Goal: Task Accomplishment & Management: Use online tool/utility

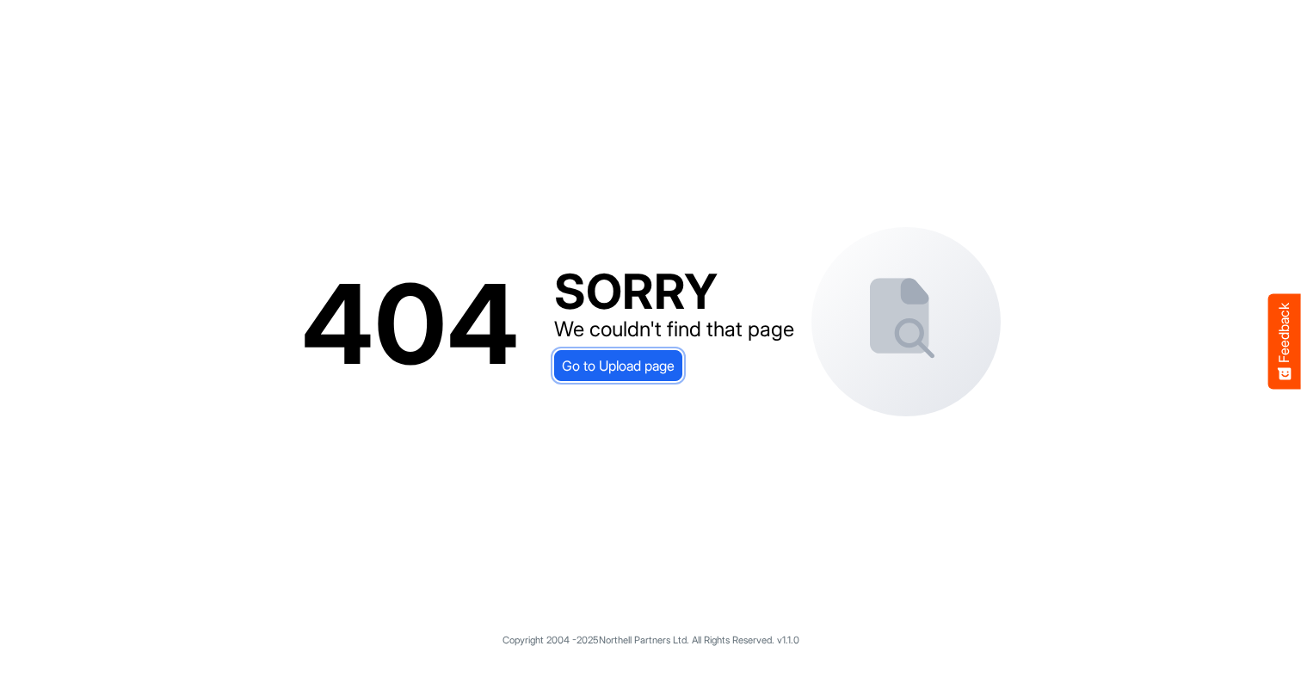
click at [650, 355] on span "Go to Upload page" at bounding box center [618, 366] width 113 height 22
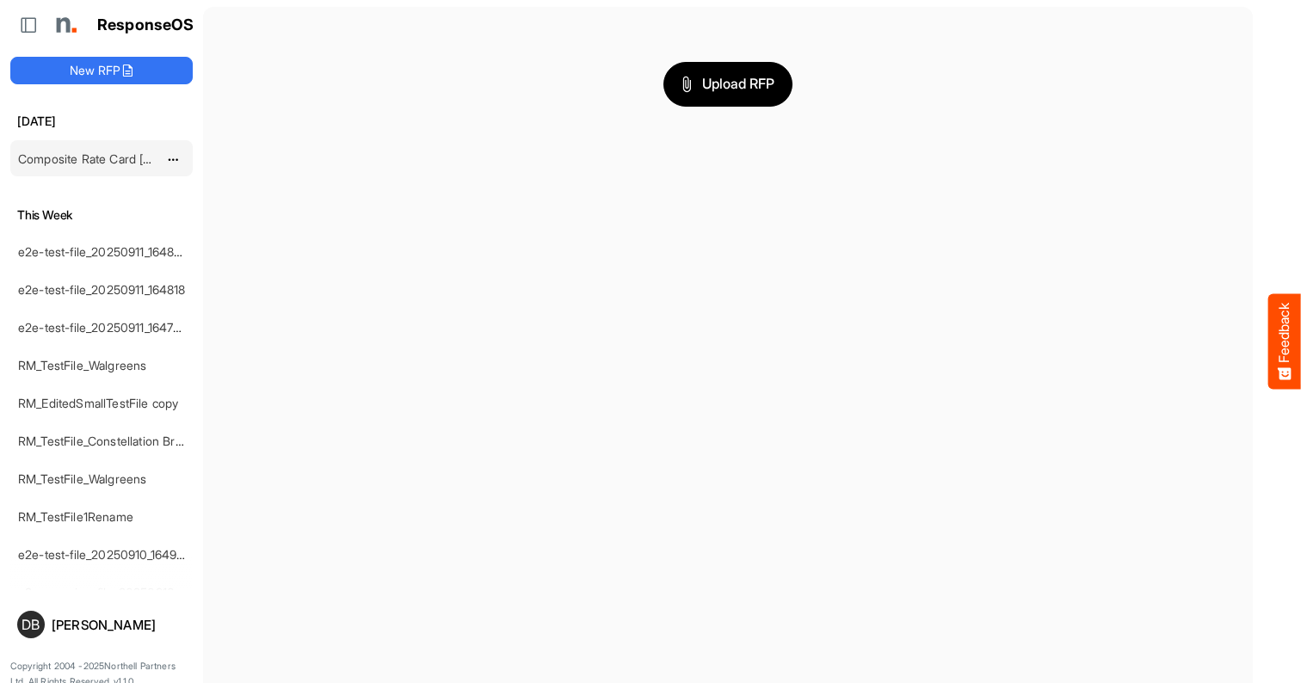
click at [124, 153] on link "Composite Rate Card [DATE]" at bounding box center [97, 158] width 159 height 15
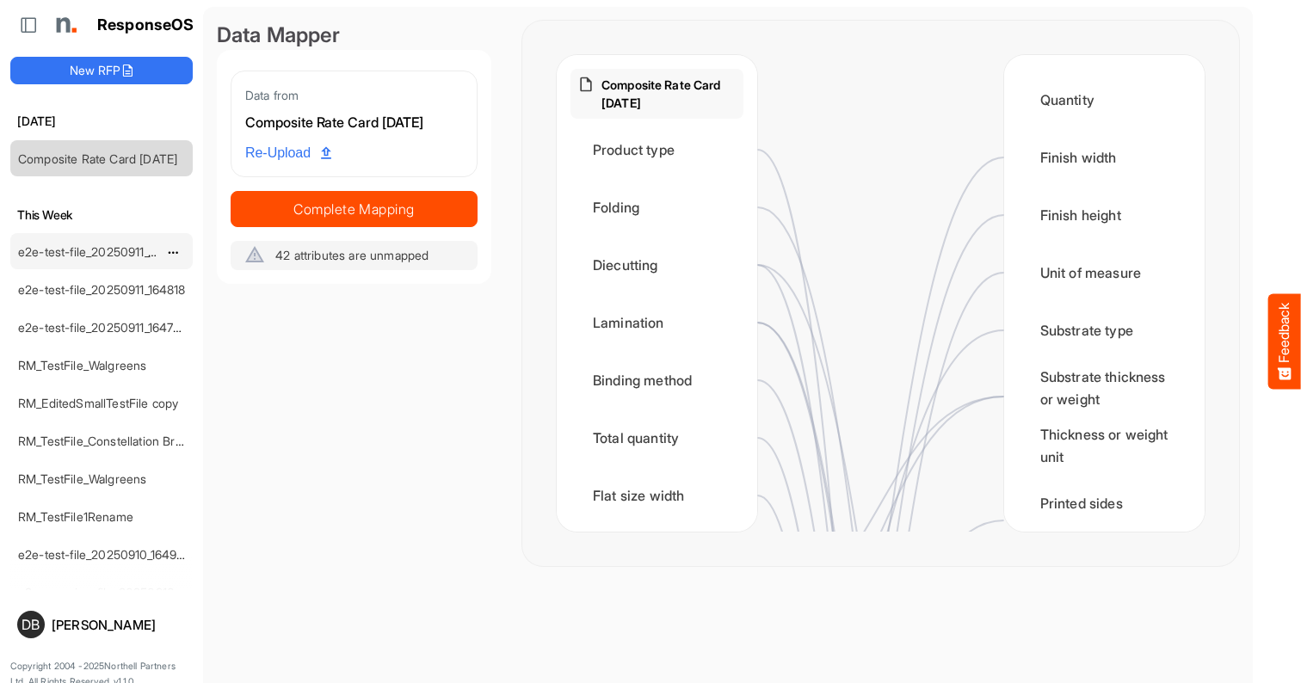
click at [140, 248] on link "e2e-test-file_20250911_164826" at bounding box center [103, 251] width 170 height 15
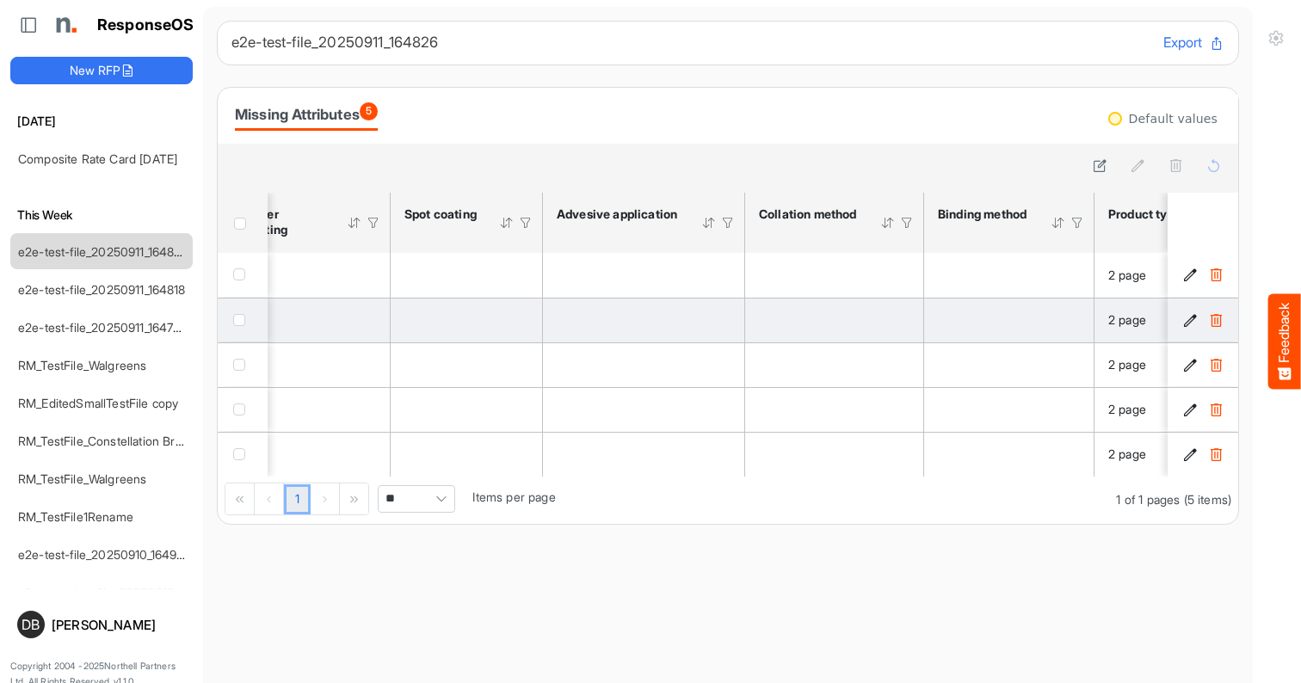
scroll to position [0, 3119]
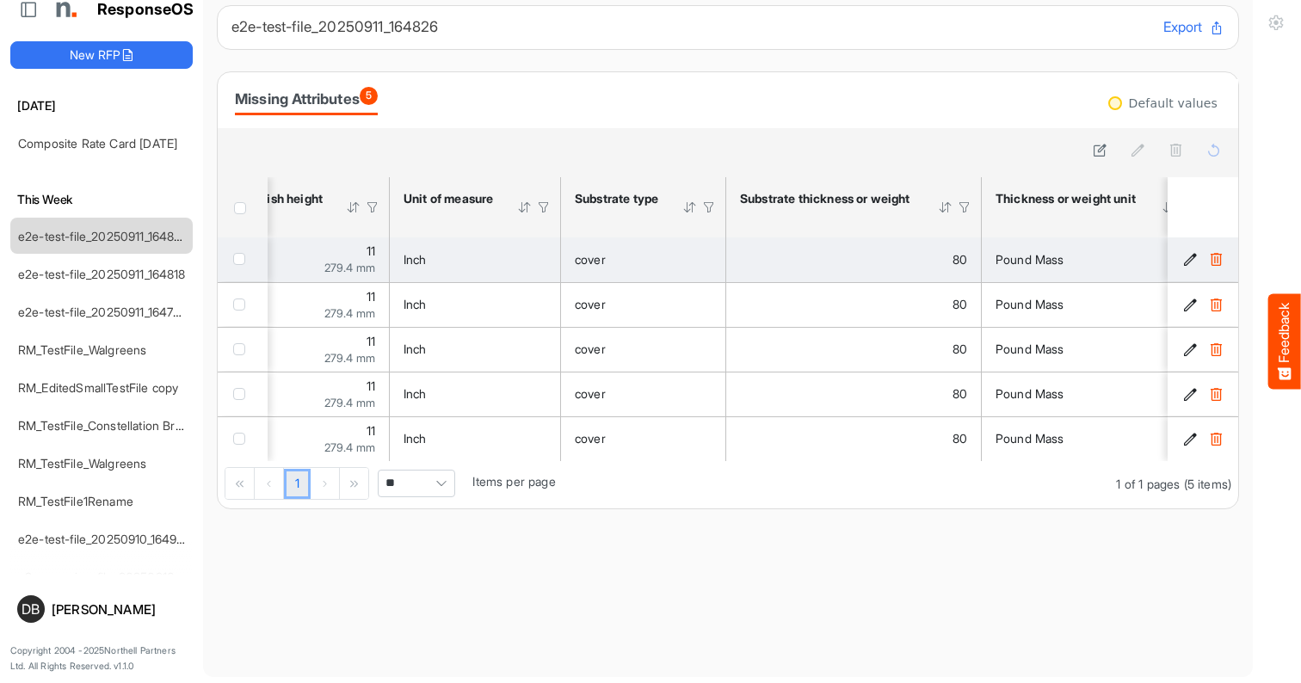
click at [1093, 264] on icon "d56450f3-67ad-4fb1-8bae-6484608ac49e is template cell Column Header" at bounding box center [1191, 259] width 15 height 15
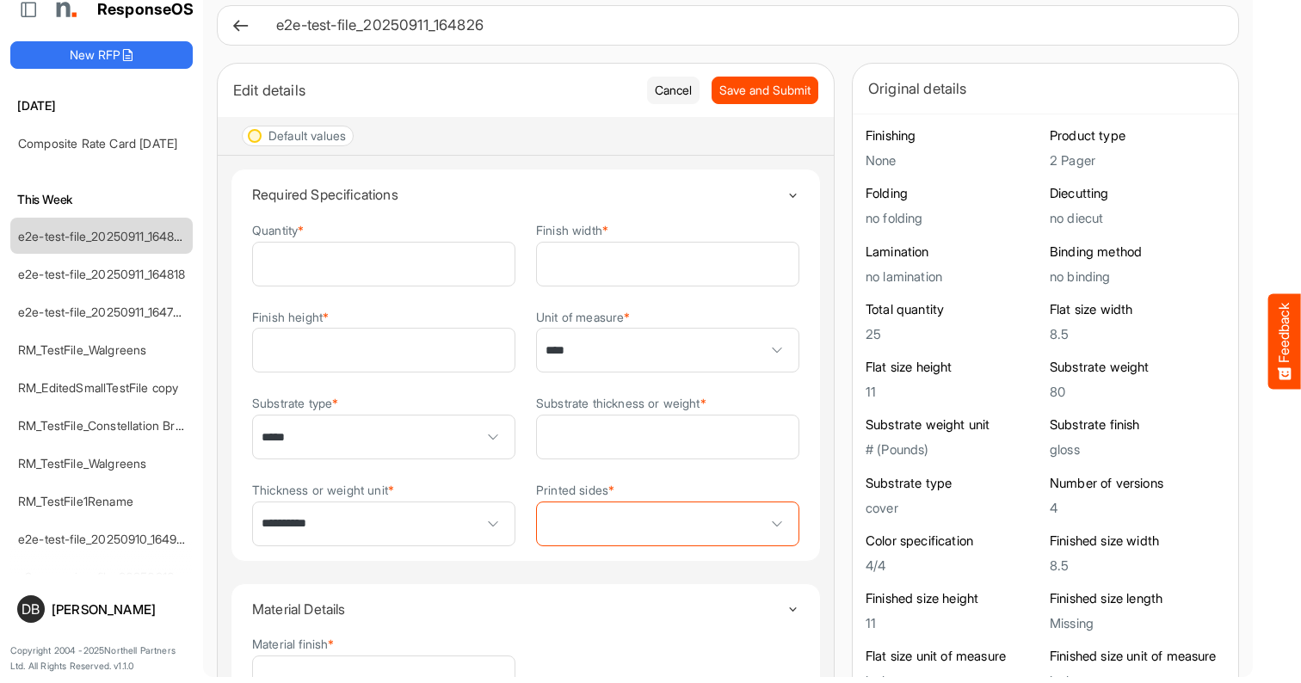
click at [646, 341] on span "****" at bounding box center [668, 350] width 262 height 43
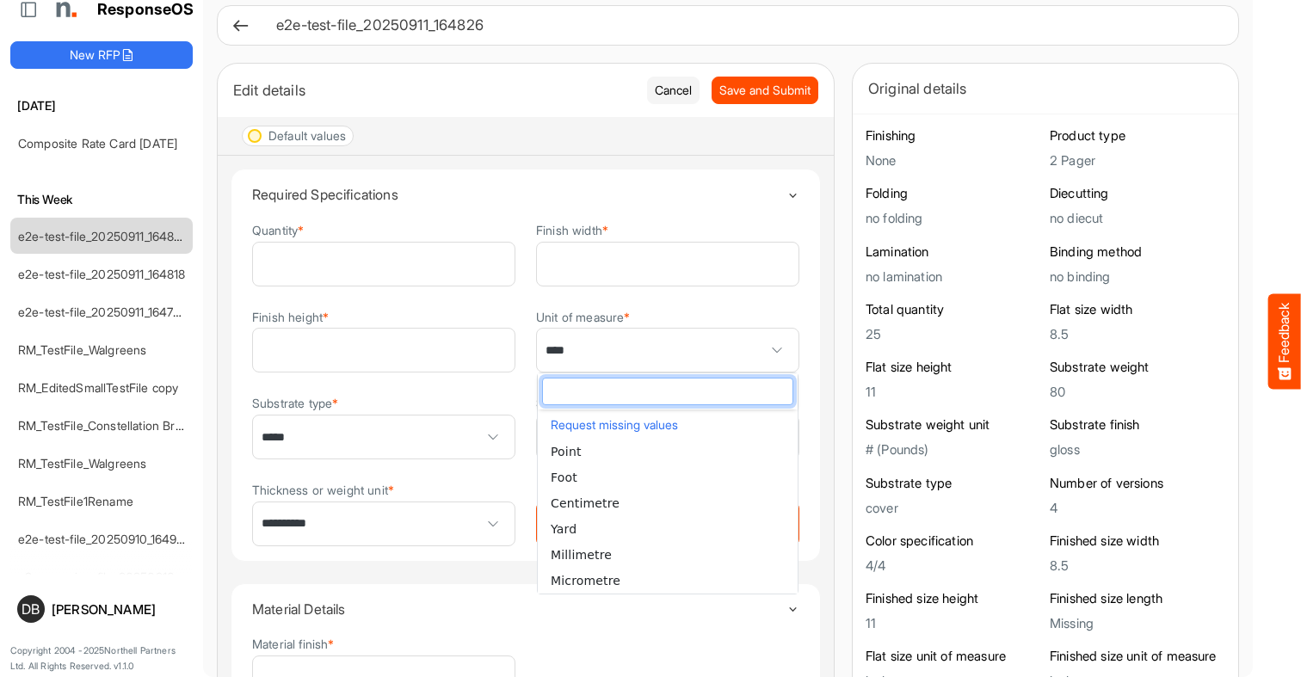
click at [438, 393] on div "Substrate type * *****" at bounding box center [383, 426] width 263 height 66
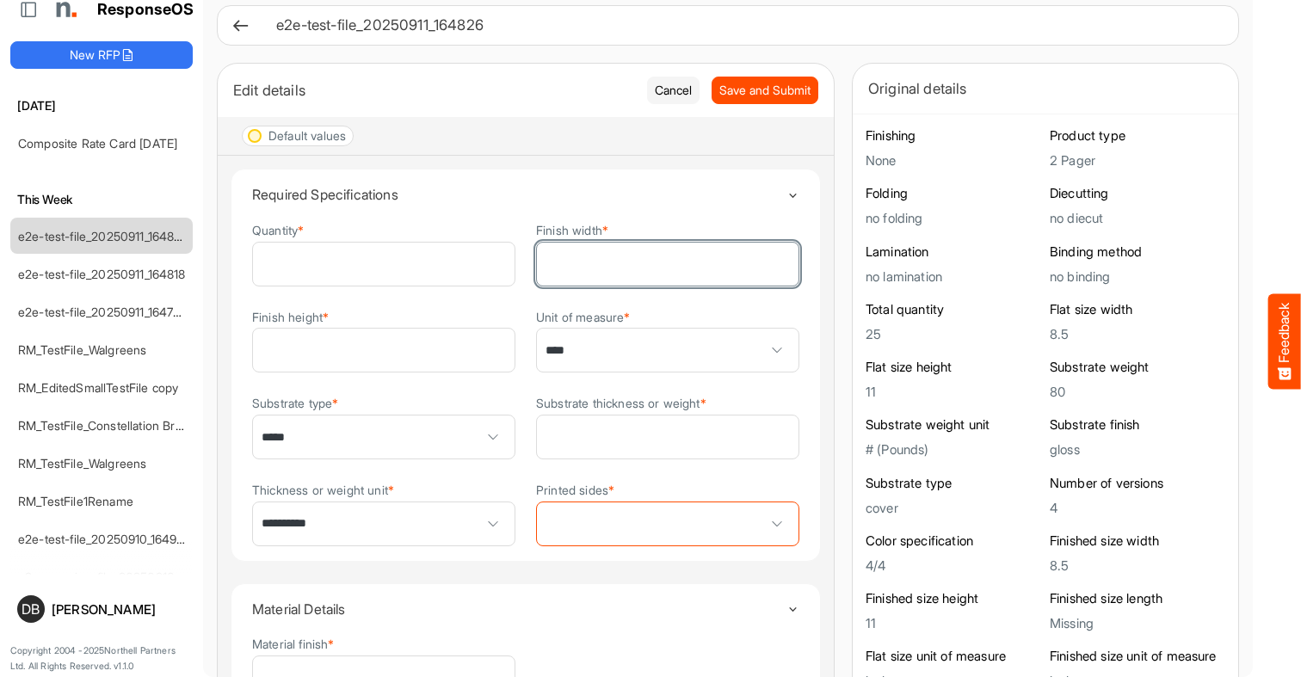
click at [678, 270] on input "***" at bounding box center [668, 264] width 262 height 43
click at [454, 503] on span "**********" at bounding box center [384, 524] width 262 height 43
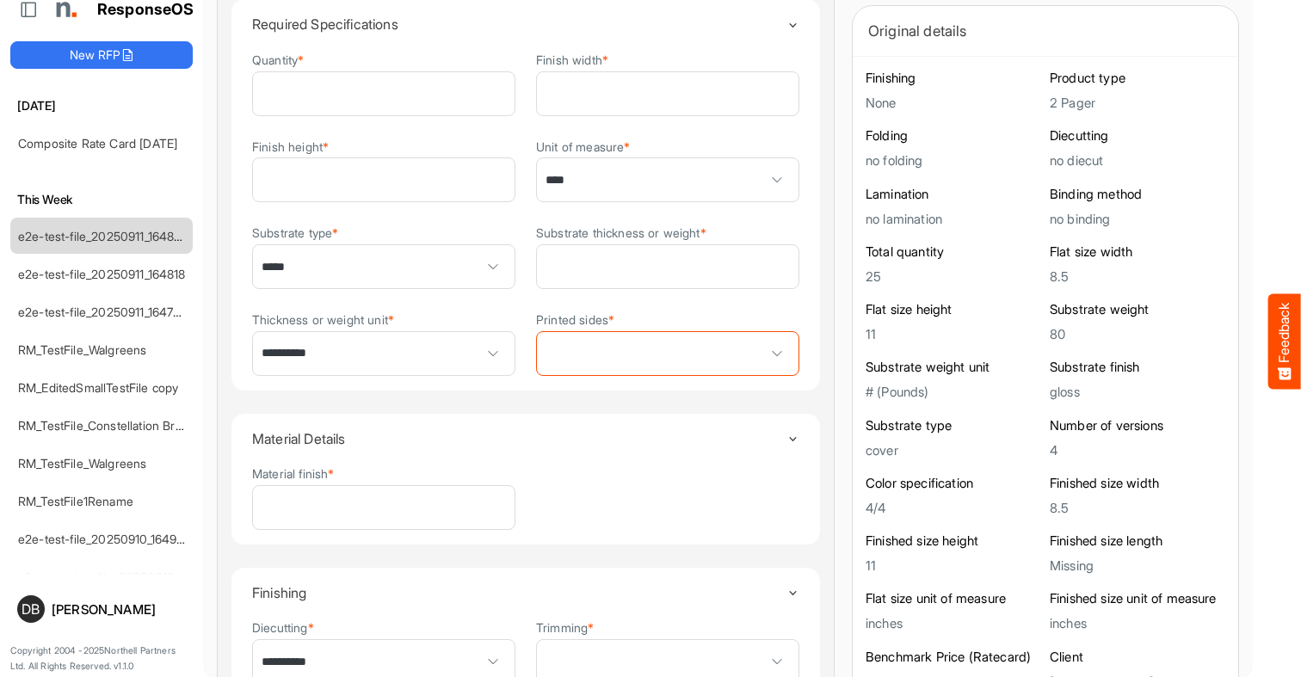
click at [689, 346] on span at bounding box center [668, 353] width 262 height 43
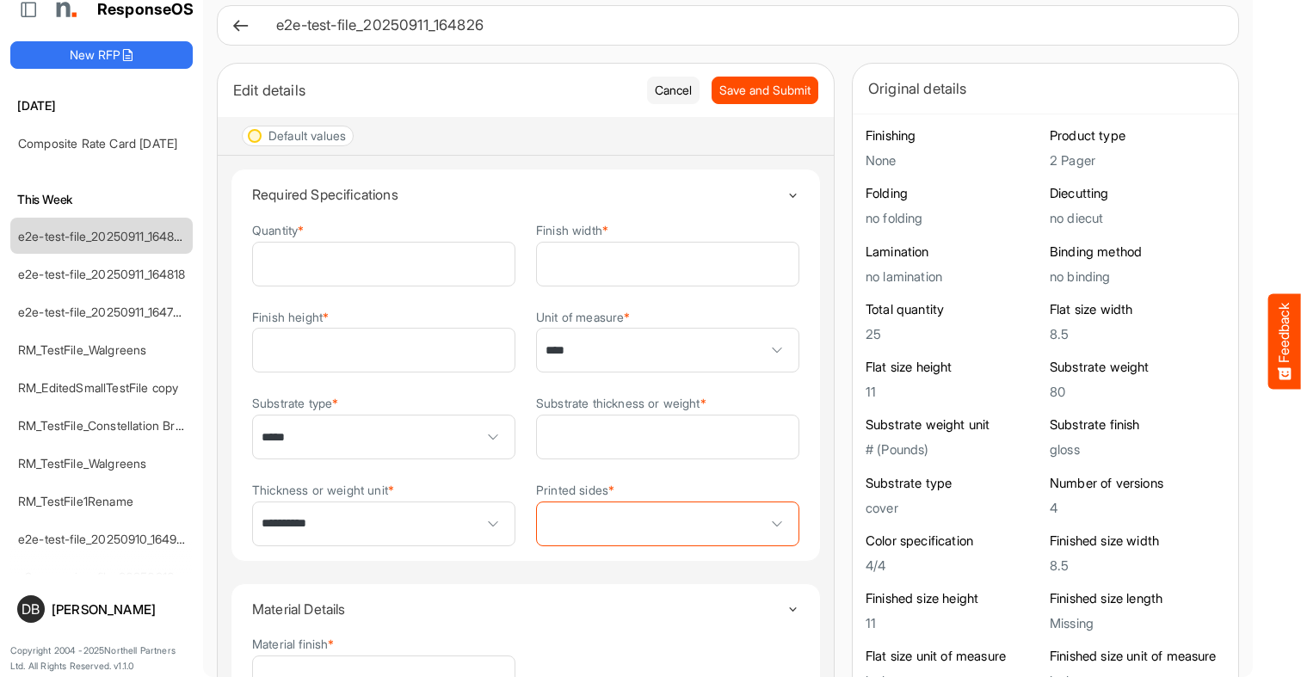
click at [752, 524] on span at bounding box center [668, 524] width 262 height 43
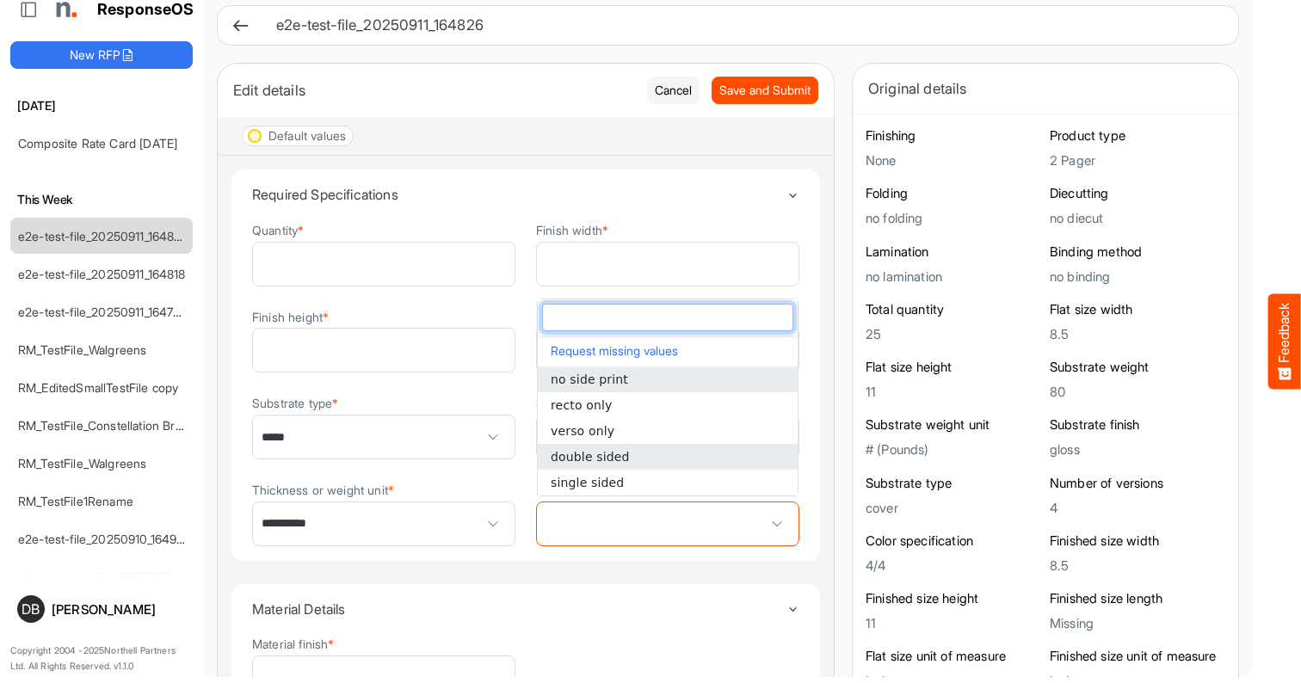
click at [700, 460] on li "double sided" at bounding box center [668, 457] width 260 height 26
type input "**********"
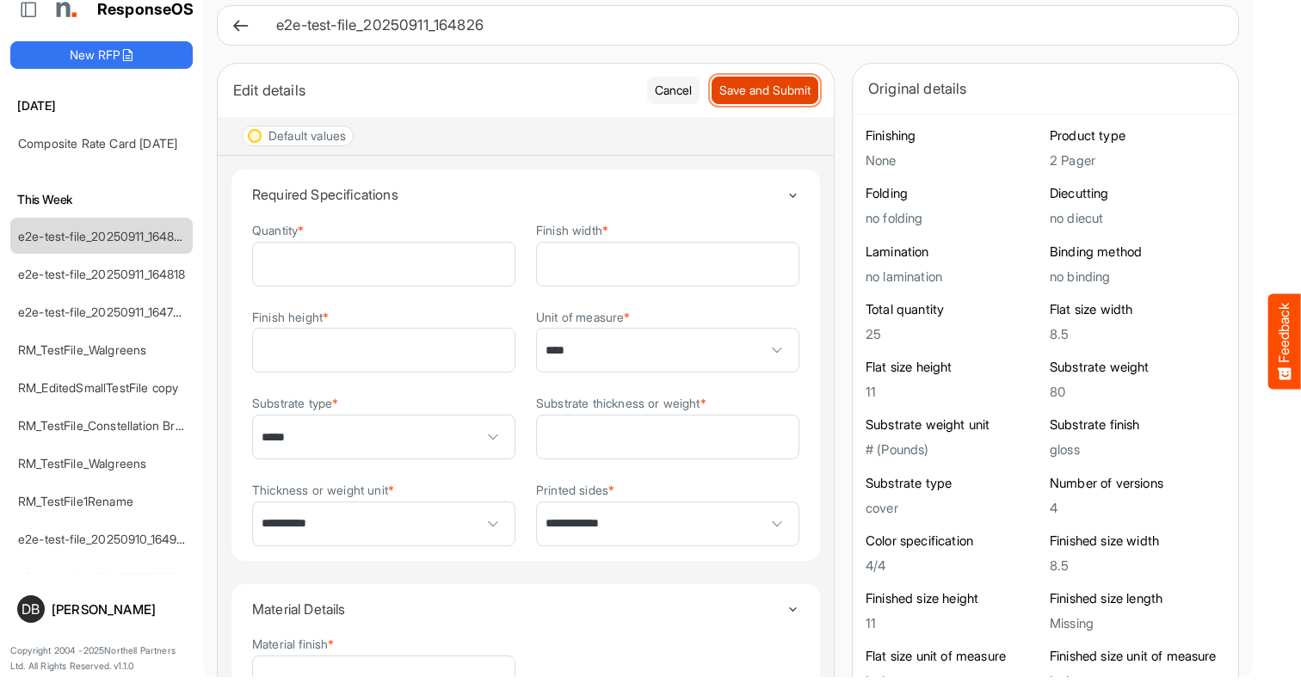
click at [768, 90] on span "Save and Submit" at bounding box center [765, 90] width 91 height 19
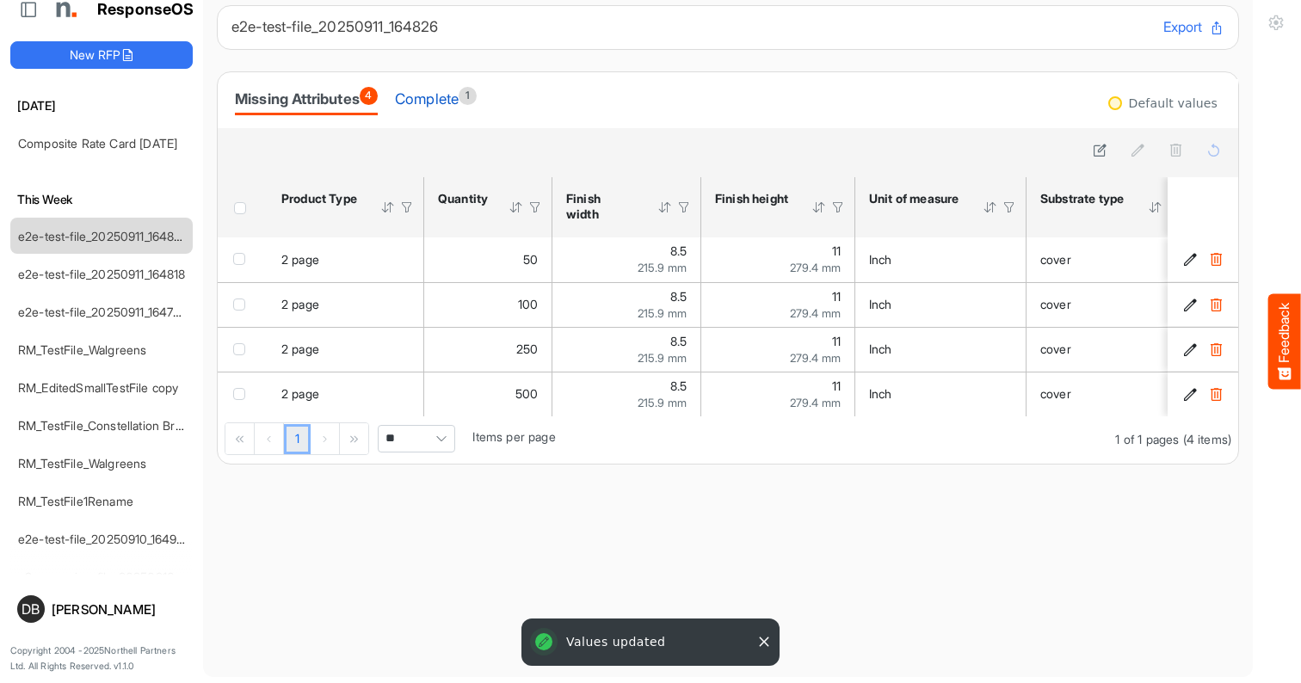
click at [455, 100] on div "Complete 1" at bounding box center [436, 99] width 82 height 24
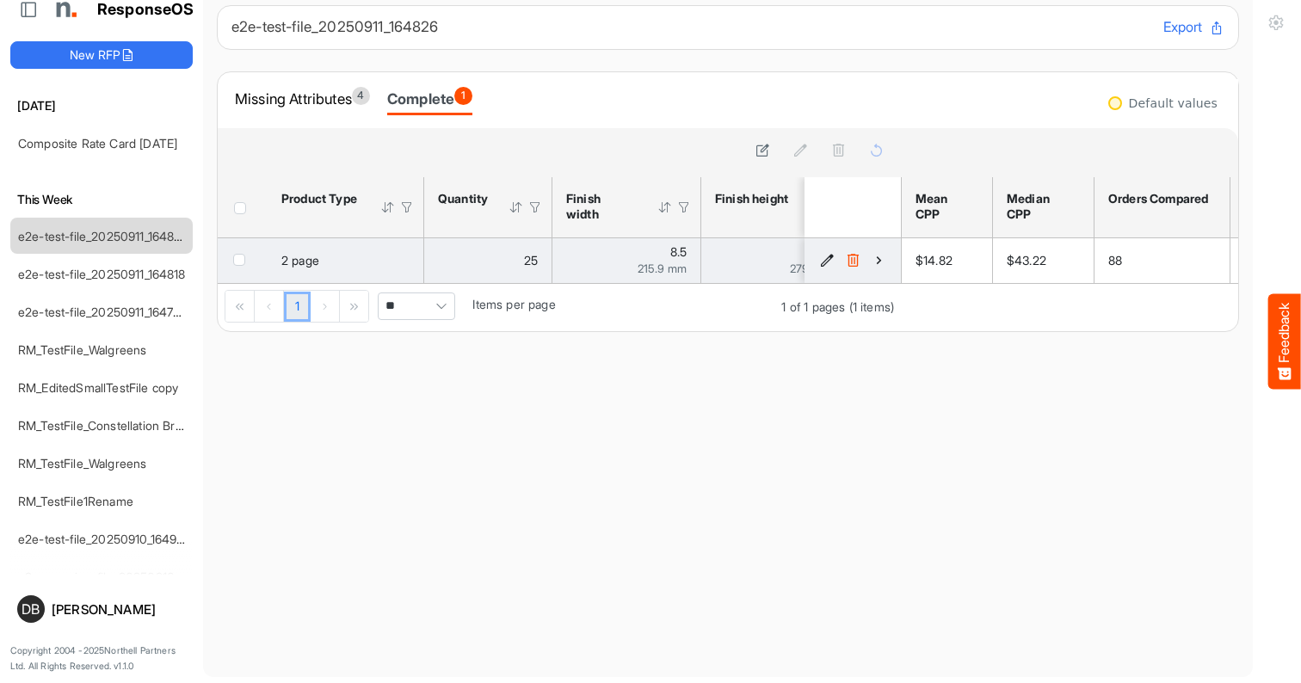
click at [875, 259] on icon "d56450f3-67ad-4fb1-8bae-6484608ac49e is template cell Column Header" at bounding box center [879, 260] width 15 height 15
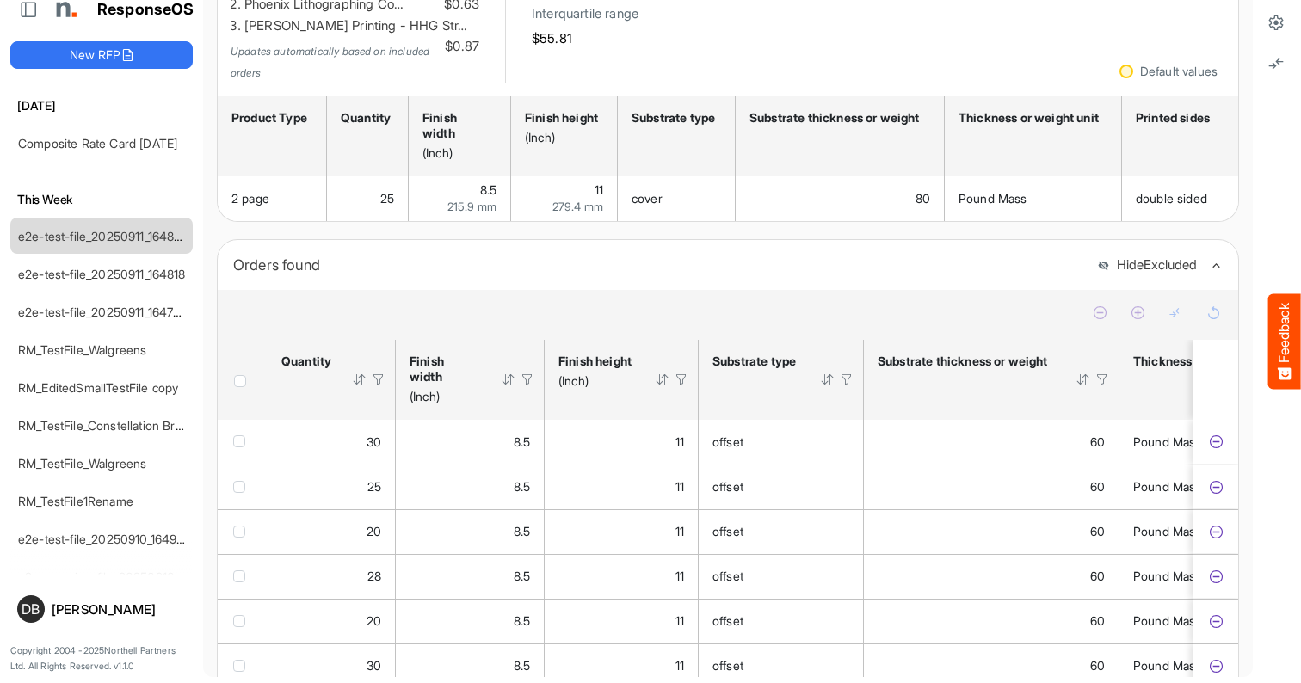
click at [848, 372] on div at bounding box center [846, 379] width 15 height 15
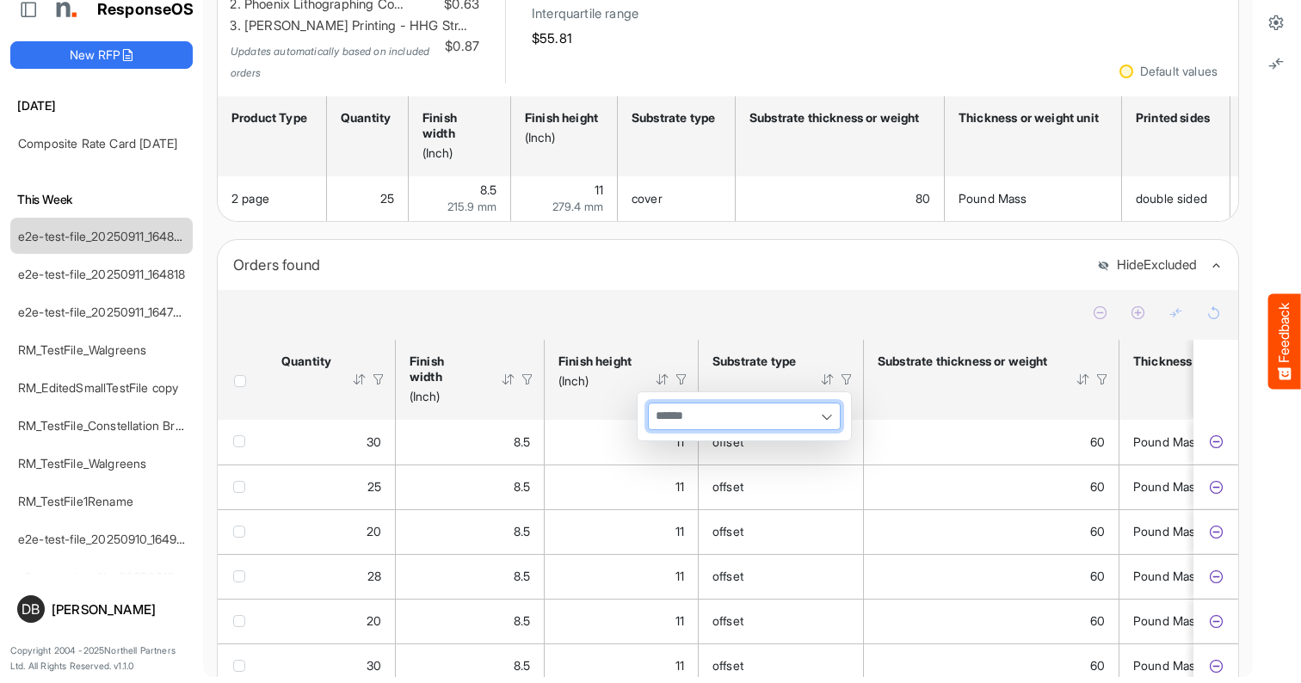
click at [848, 372] on div at bounding box center [846, 379] width 15 height 15
click at [820, 319] on div at bounding box center [728, 315] width 1021 height 49
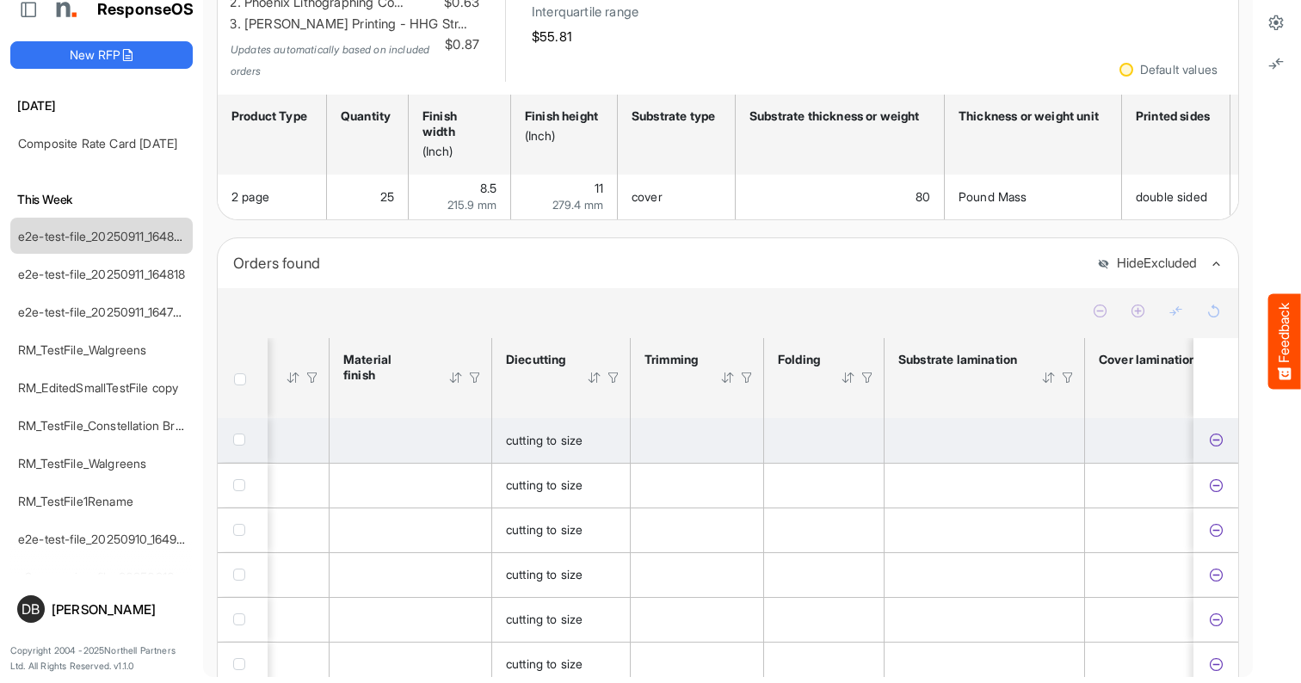
scroll to position [0, 1182]
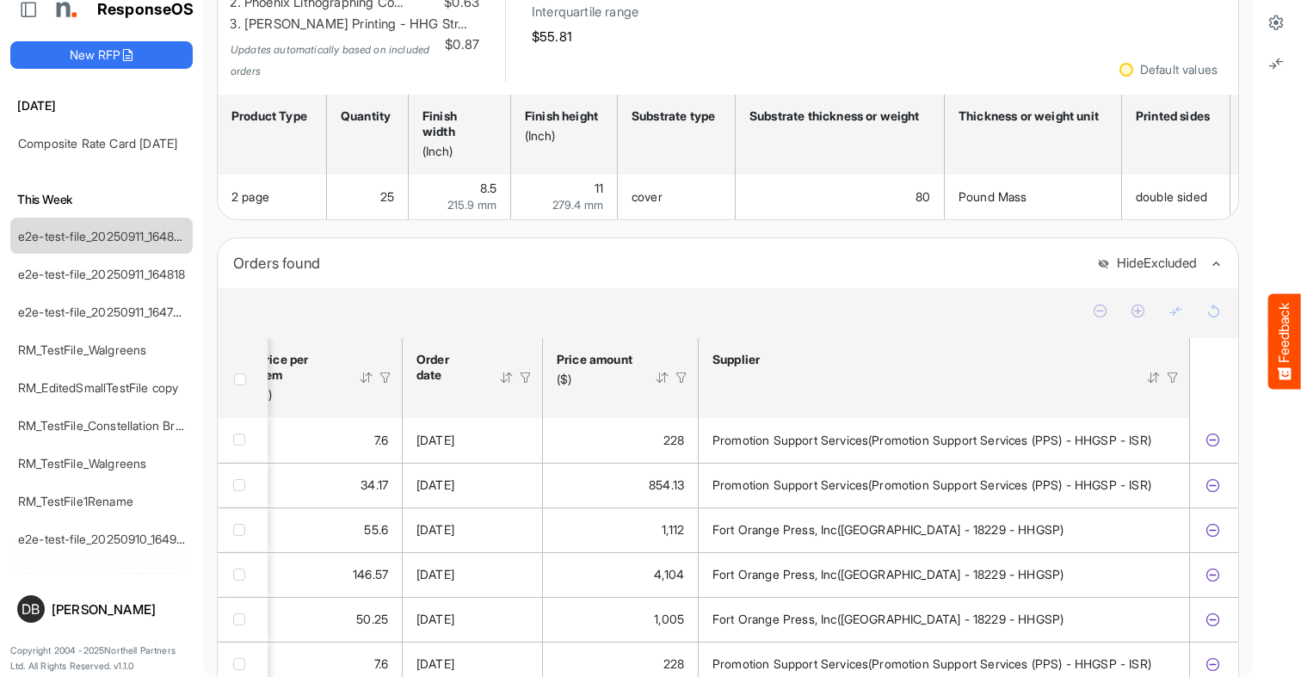
click at [658, 370] on div at bounding box center [662, 377] width 15 height 15
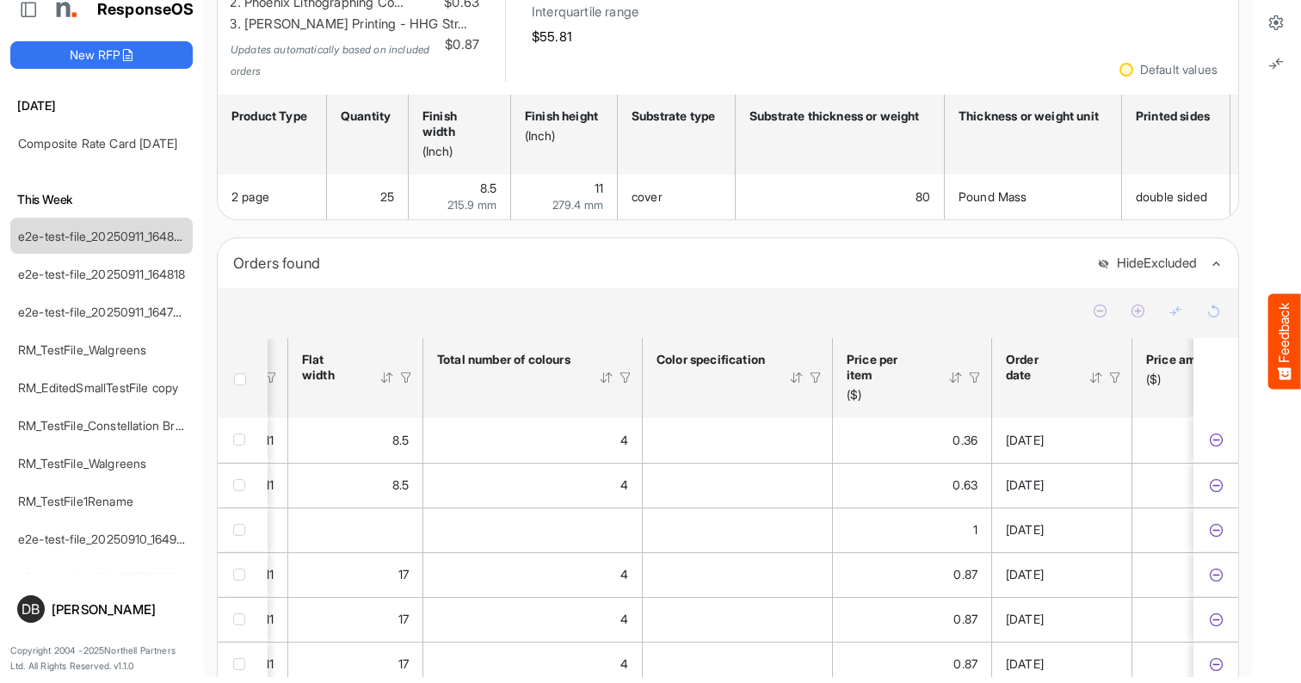
click at [629, 370] on div at bounding box center [625, 377] width 15 height 15
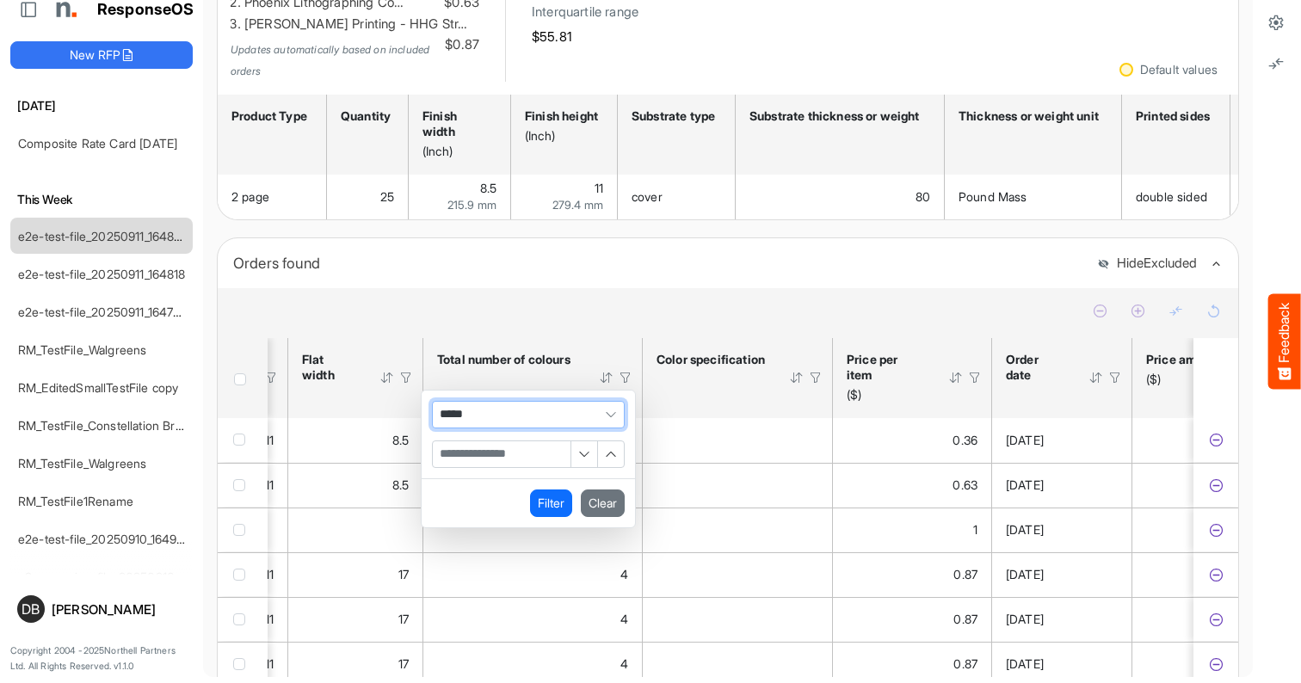
click at [518, 442] on input "Filter Value" at bounding box center [502, 455] width 138 height 26
type input "*"
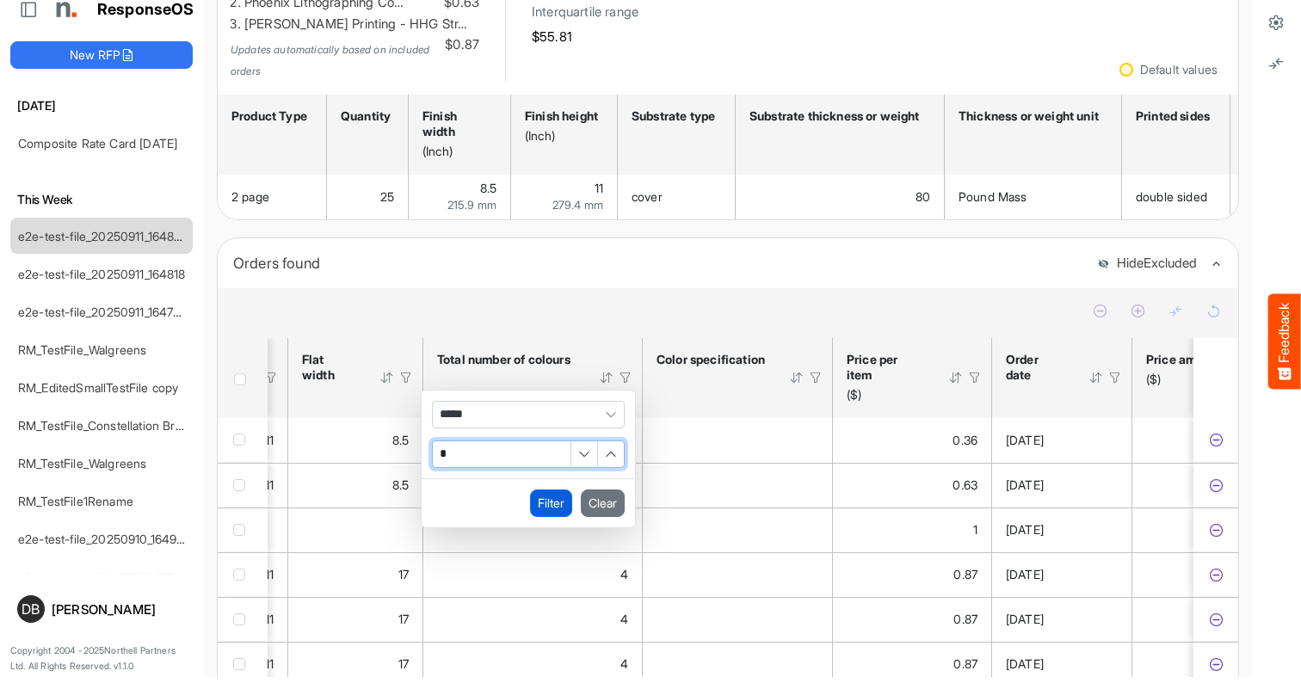
click at [554, 491] on button "Filter" at bounding box center [551, 504] width 42 height 28
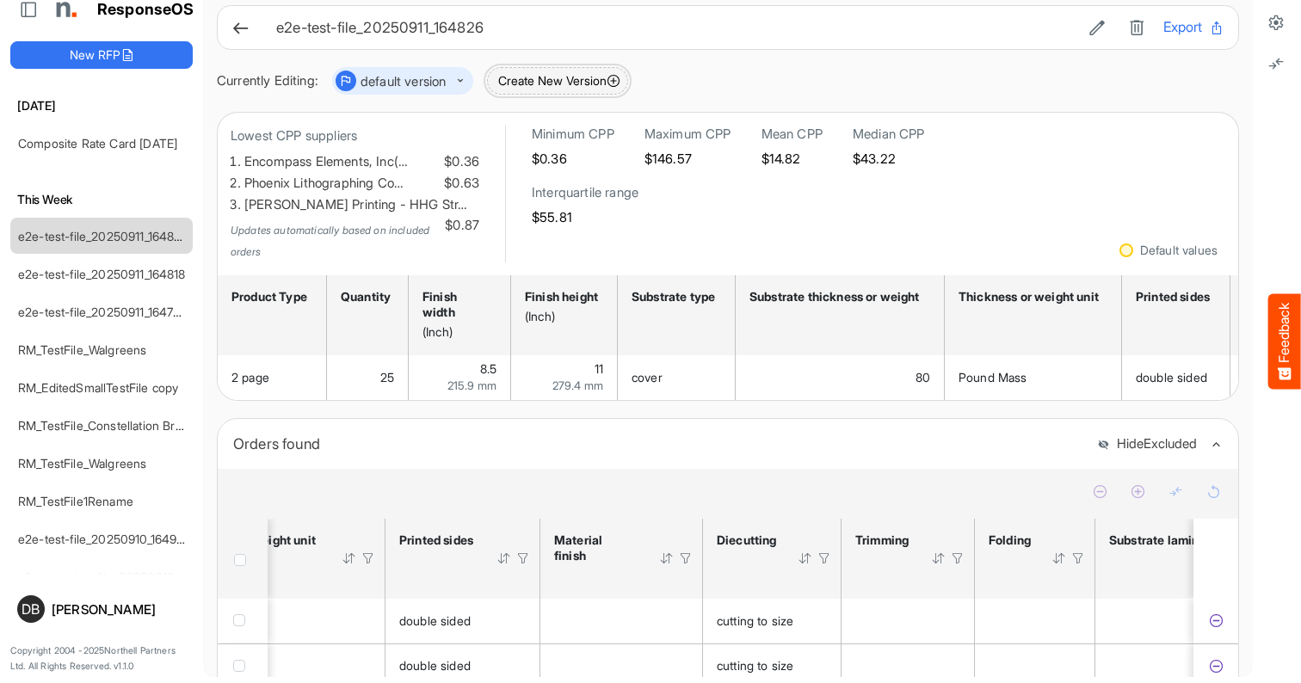
click at [569, 88] on button "Create New Version" at bounding box center [557, 81] width 141 height 28
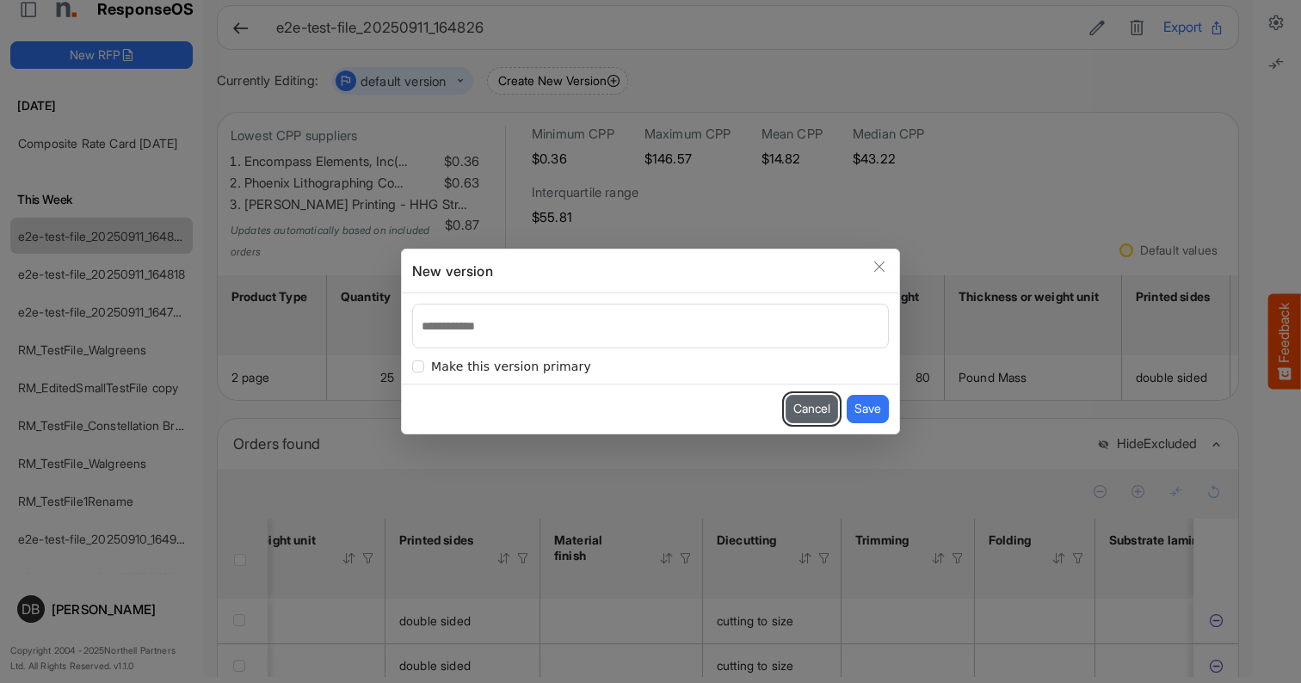
click at [805, 404] on button "Cancel" at bounding box center [812, 409] width 53 height 28
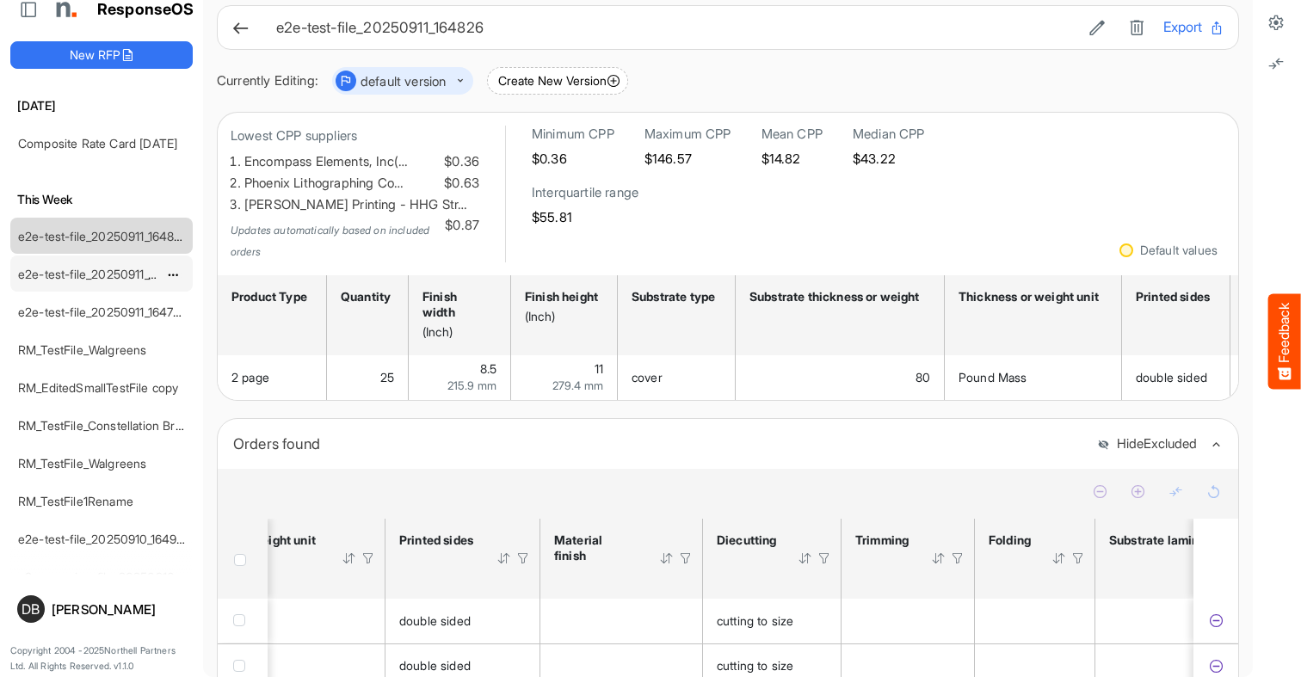
click at [124, 264] on div "e2e-test-file_20250911_164818" at bounding box center [87, 273] width 153 height 34
click at [107, 272] on link "e2e-test-file_20250911_164818" at bounding box center [102, 274] width 168 height 15
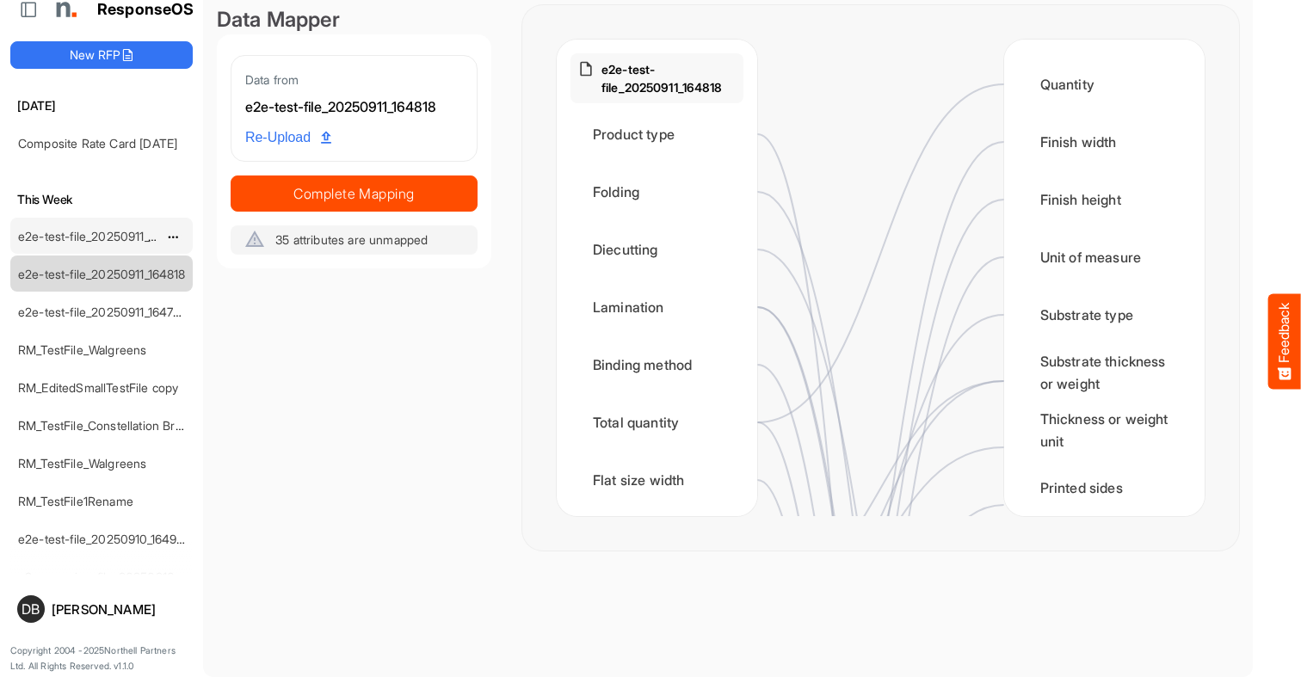
click at [118, 230] on link "e2e-test-file_20250911_164826" at bounding box center [103, 236] width 170 height 15
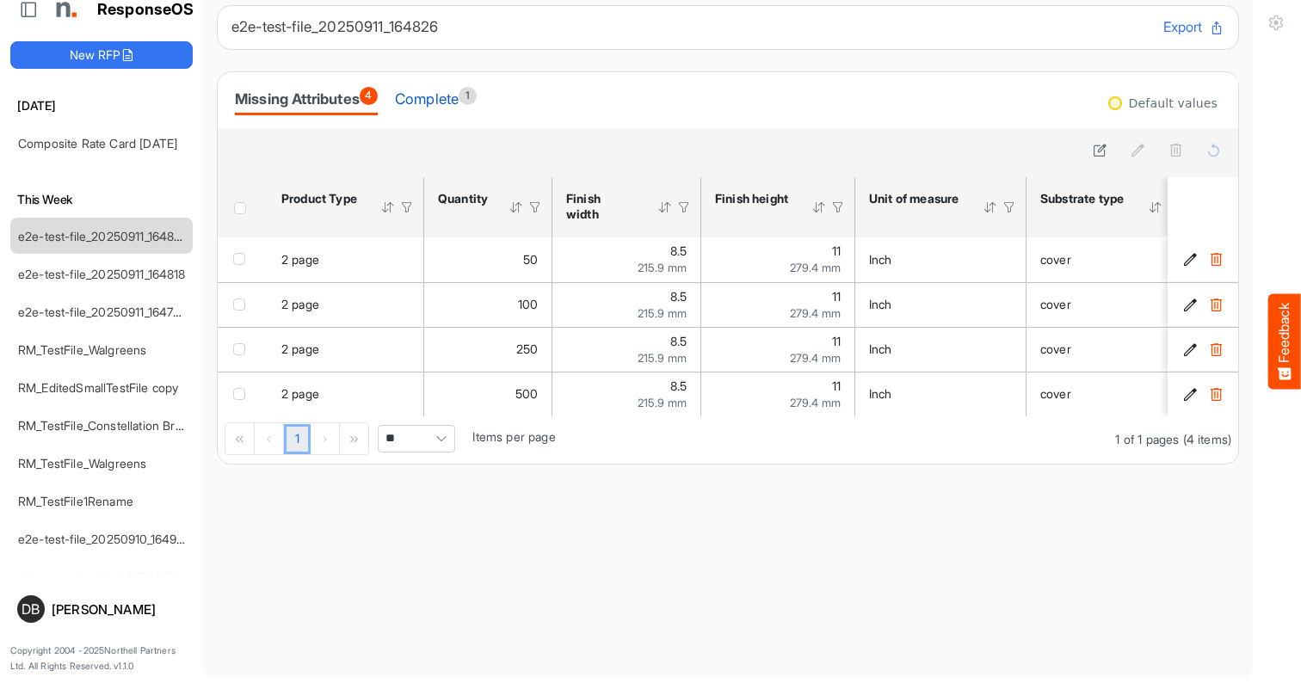
click at [448, 95] on div "Complete 1" at bounding box center [436, 99] width 82 height 24
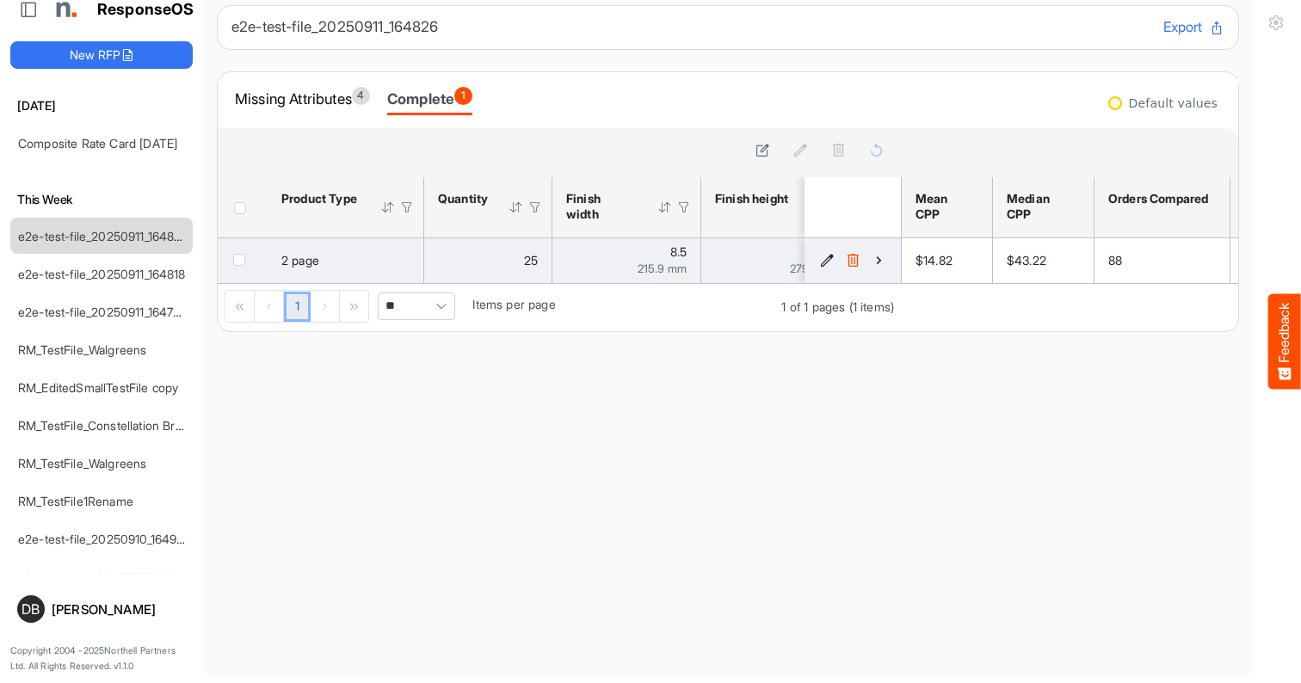
click at [877, 263] on icon "d56450f3-67ad-4fb1-8bae-6484608ac49e is template cell Column Header" at bounding box center [879, 260] width 15 height 15
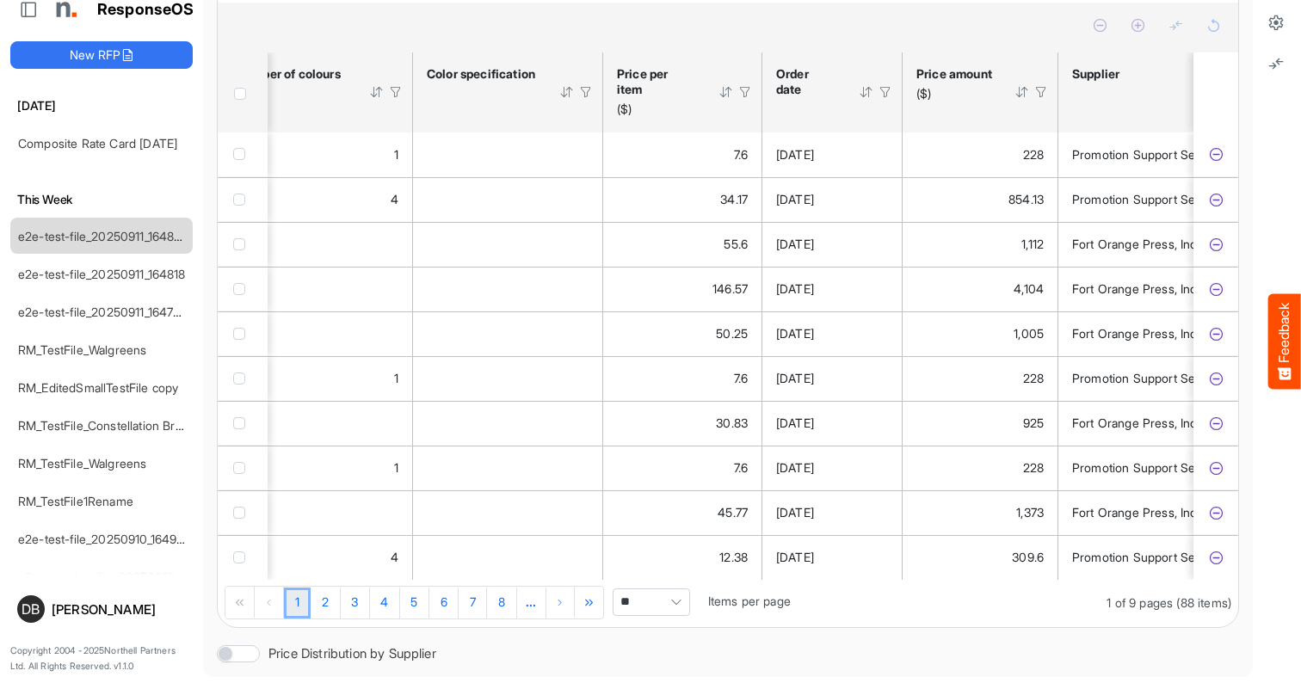
click at [1026, 84] on div at bounding box center [1022, 91] width 15 height 15
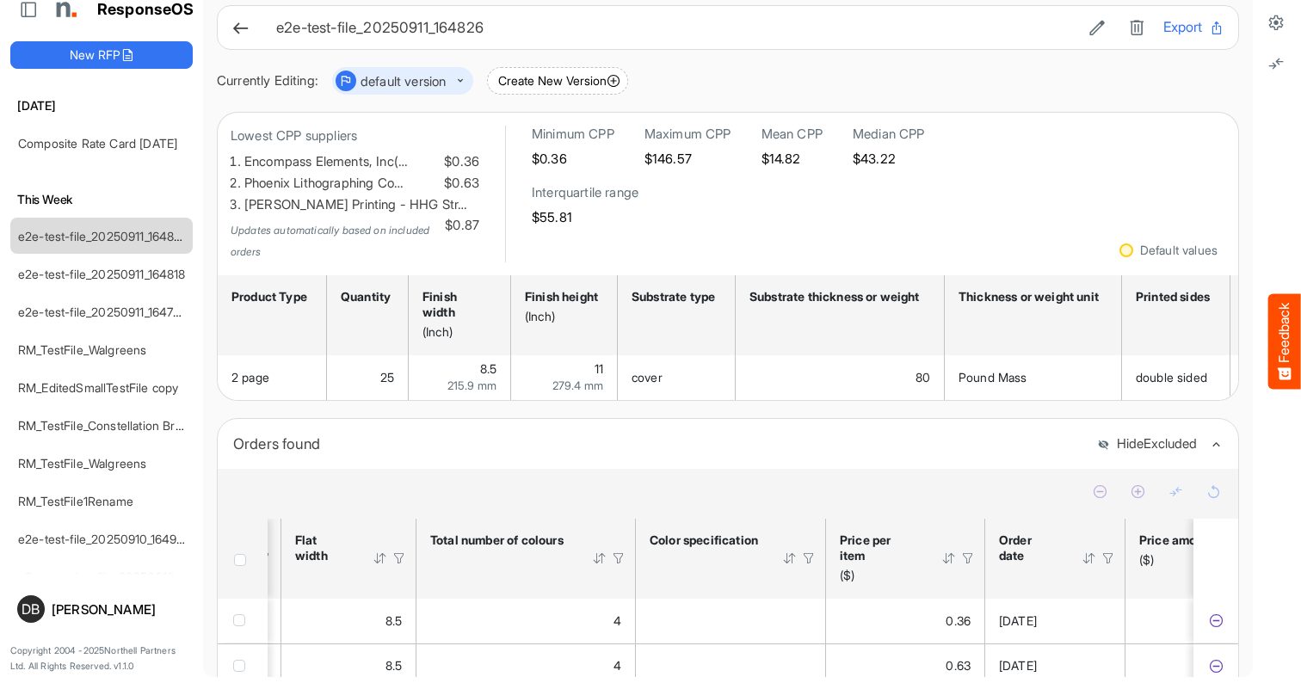
scroll to position [65, 0]
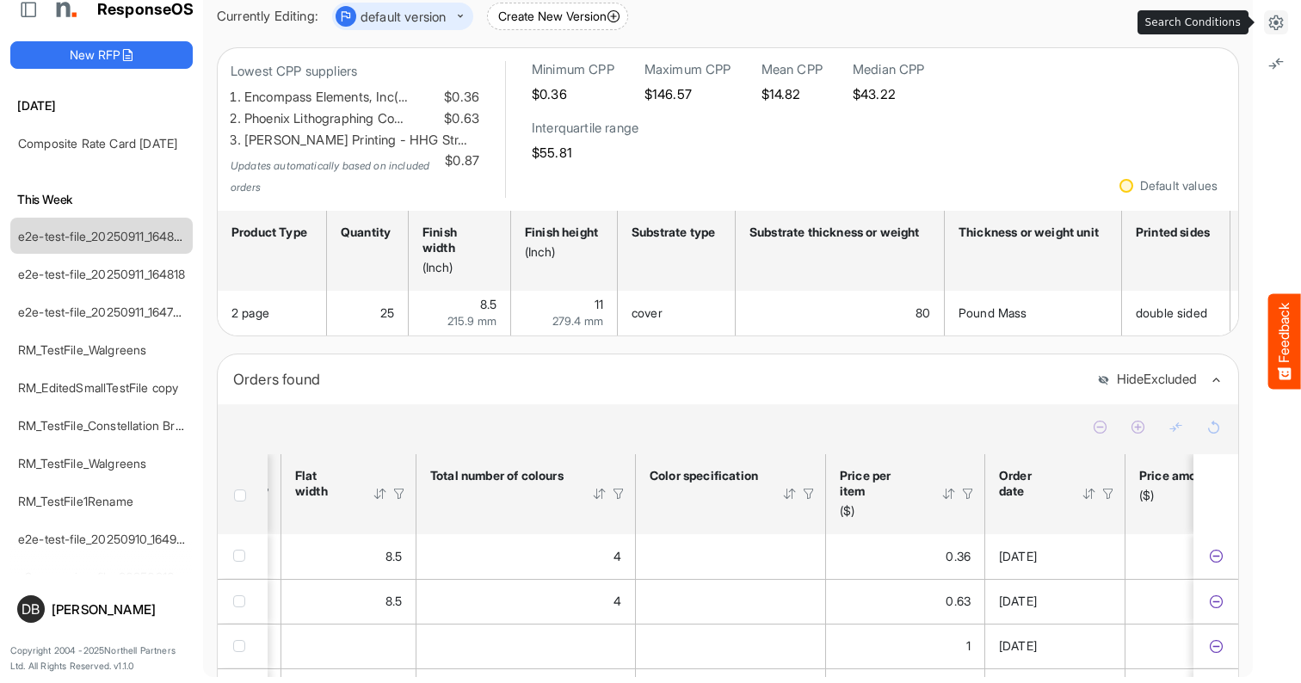
click at [1093, 20] on icon at bounding box center [1276, 22] width 17 height 17
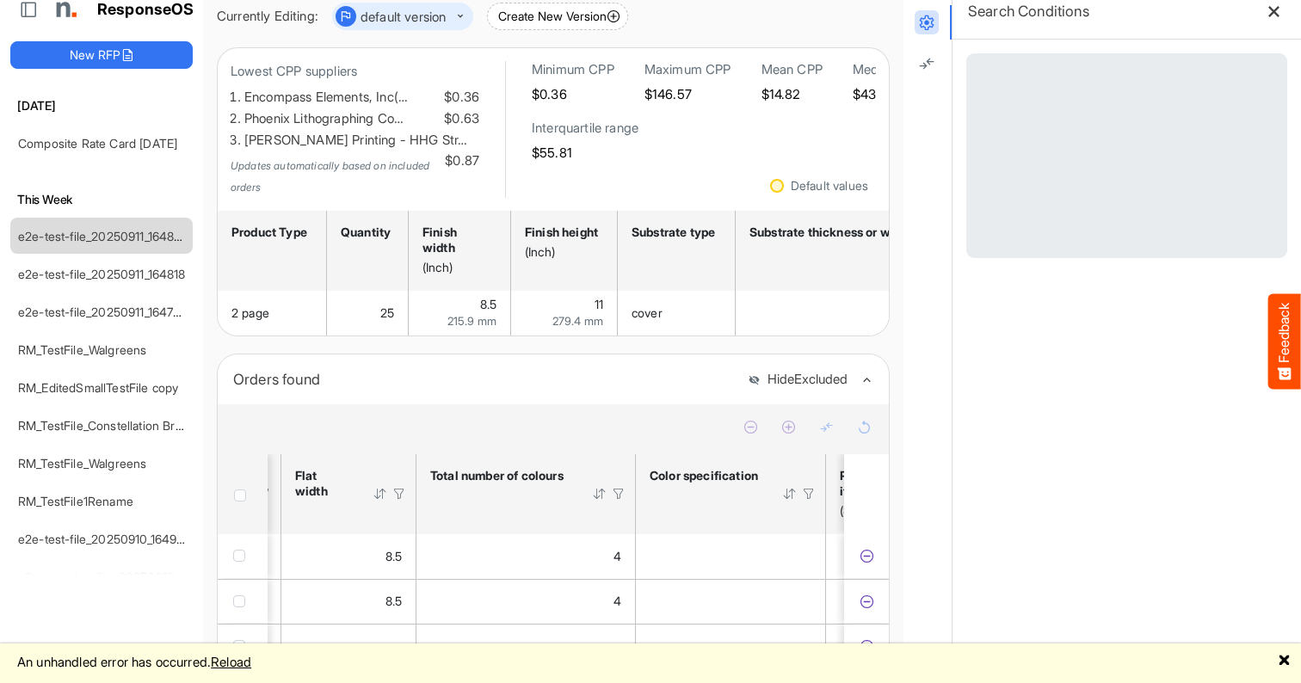
click at [251, 658] on link "Reload" at bounding box center [231, 662] width 40 height 16
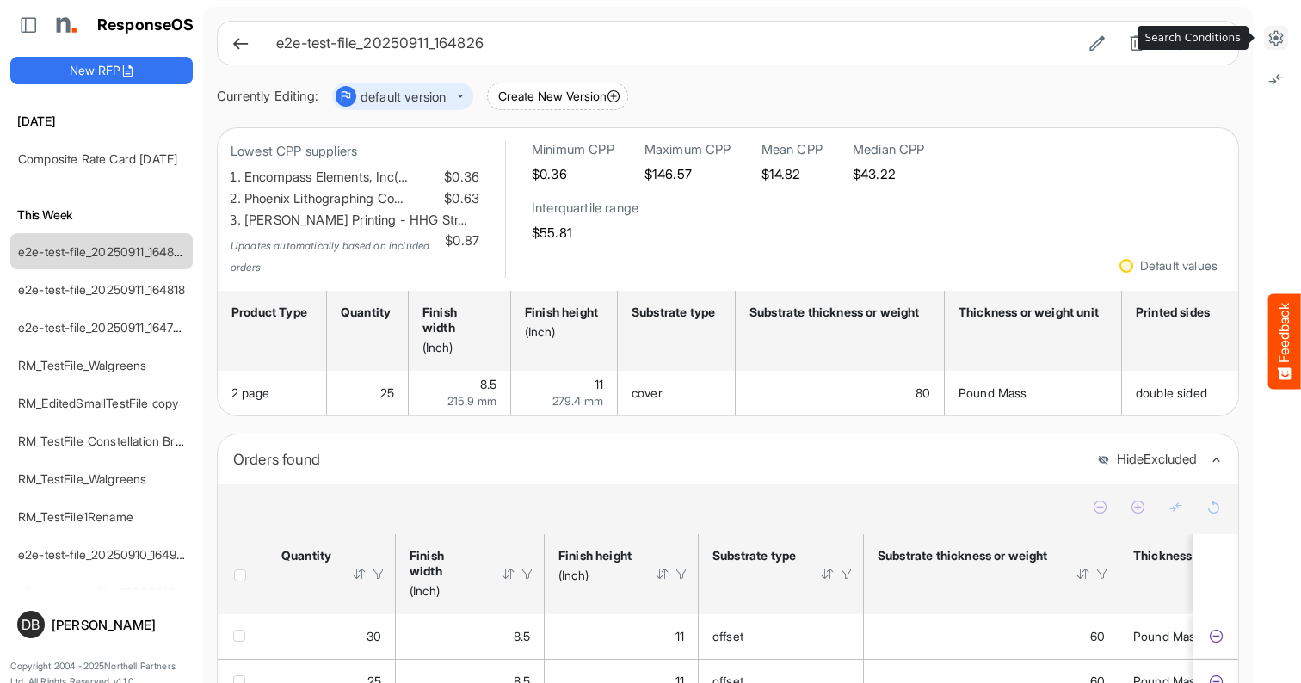
click at [1272, 37] on icon at bounding box center [1276, 37] width 17 height 17
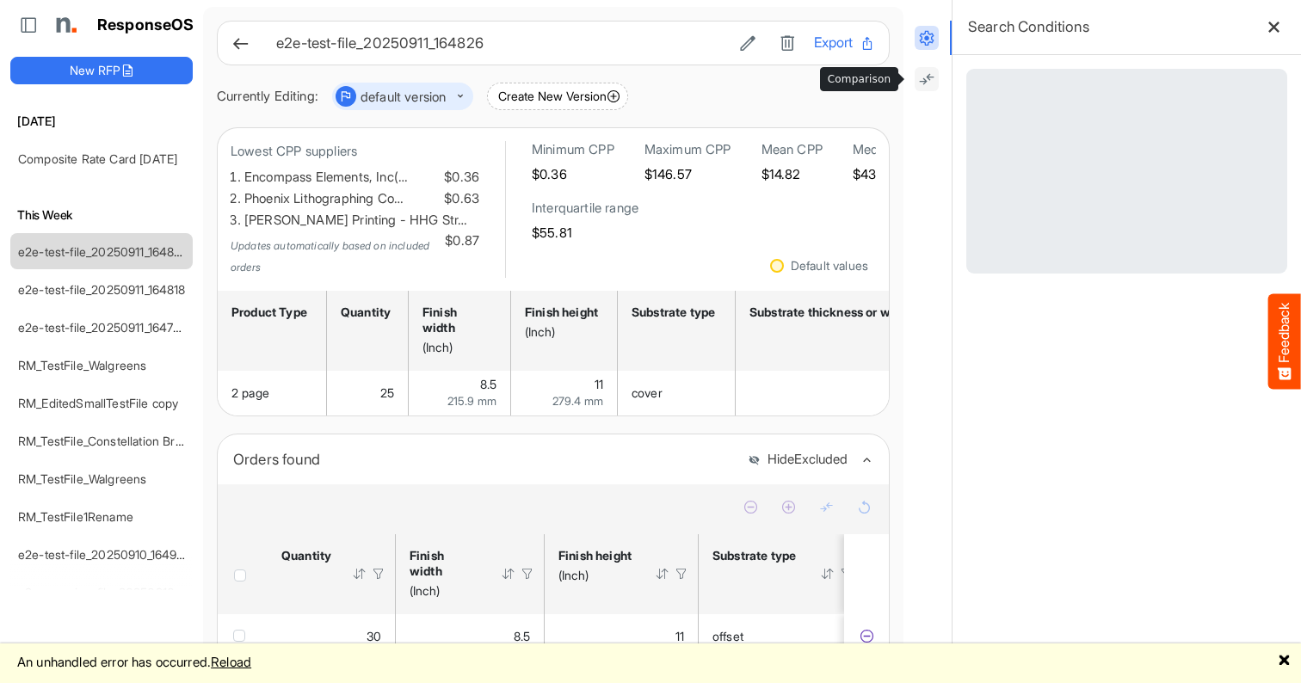
click at [922, 77] on icon at bounding box center [926, 79] width 17 height 17
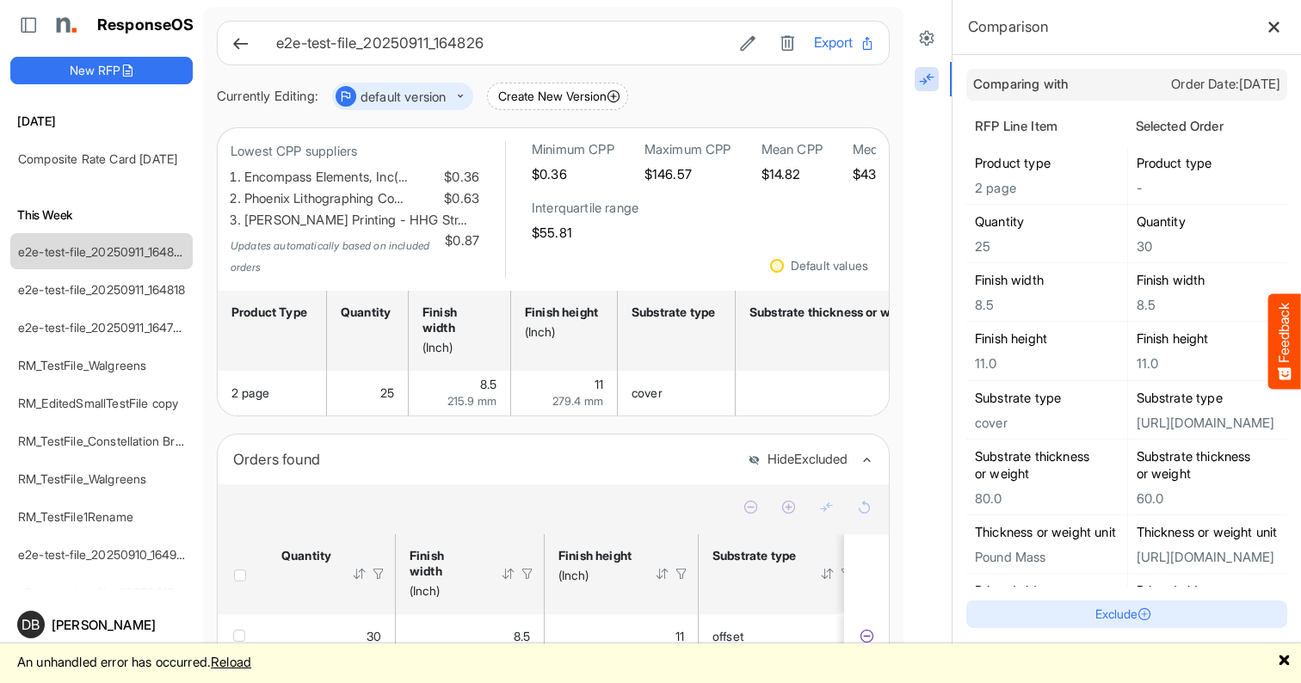
click at [249, 668] on link "Reload" at bounding box center [231, 662] width 40 height 16
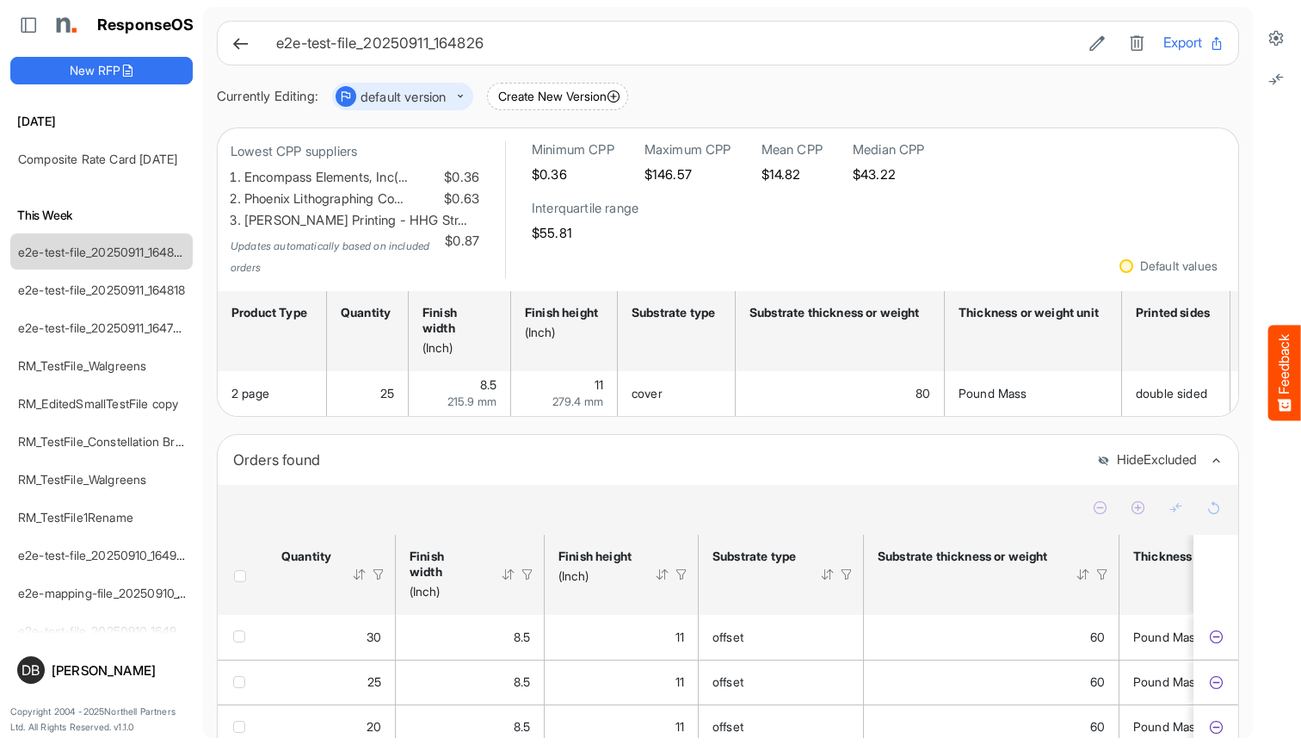
click at [241, 42] on icon at bounding box center [241, 43] width 18 height 18
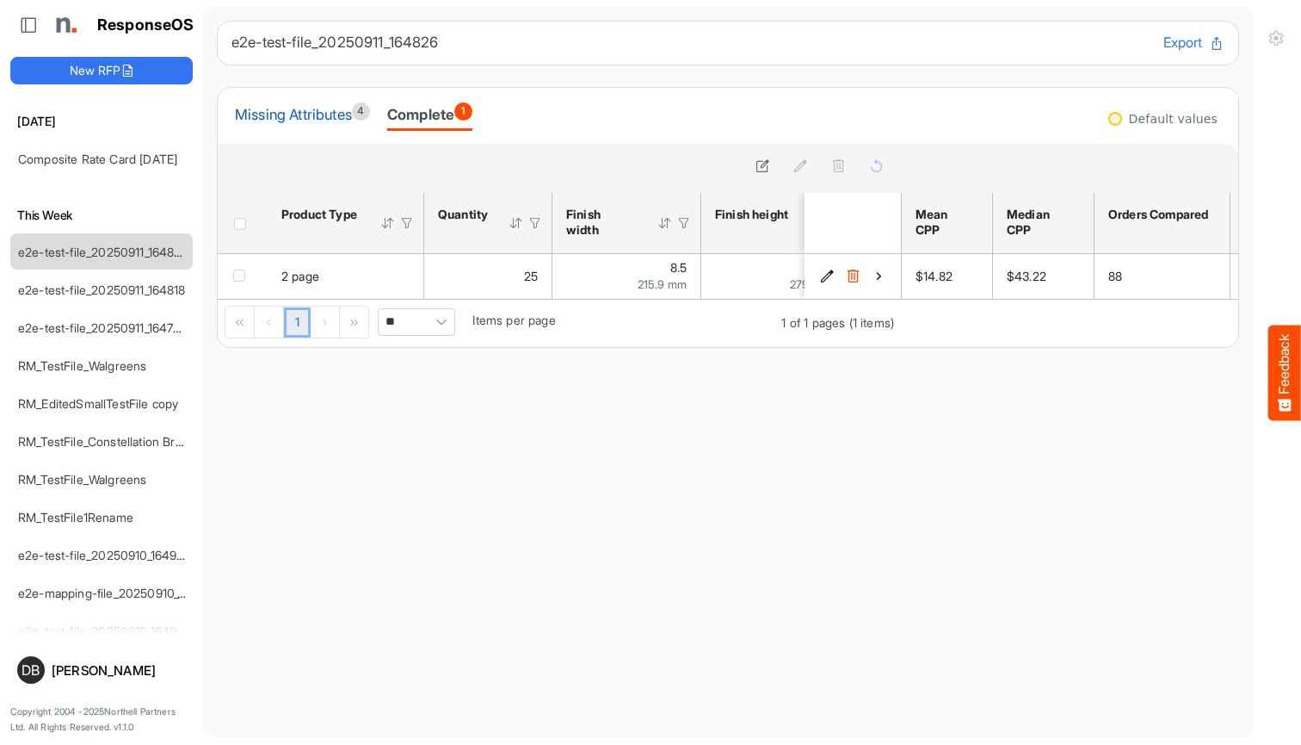
click at [311, 119] on div "Missing Attributes 4" at bounding box center [302, 114] width 135 height 24
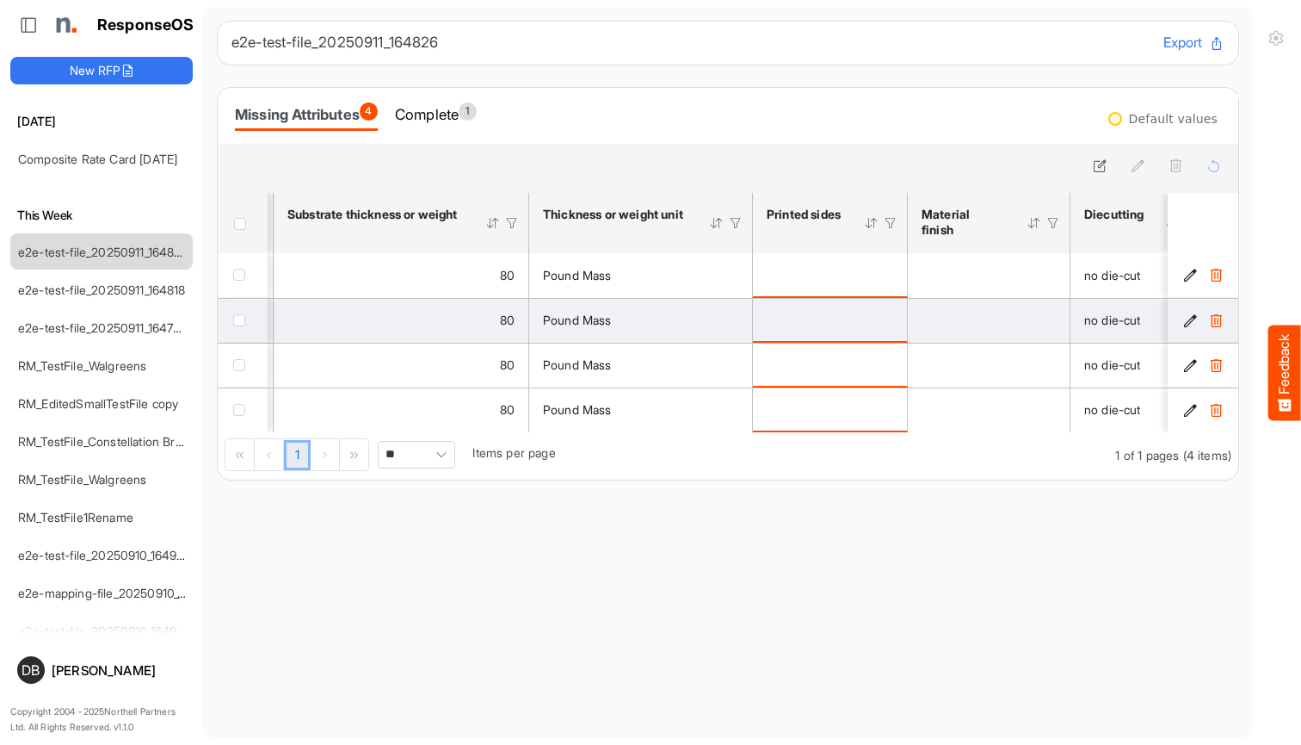
scroll to position [0, 949]
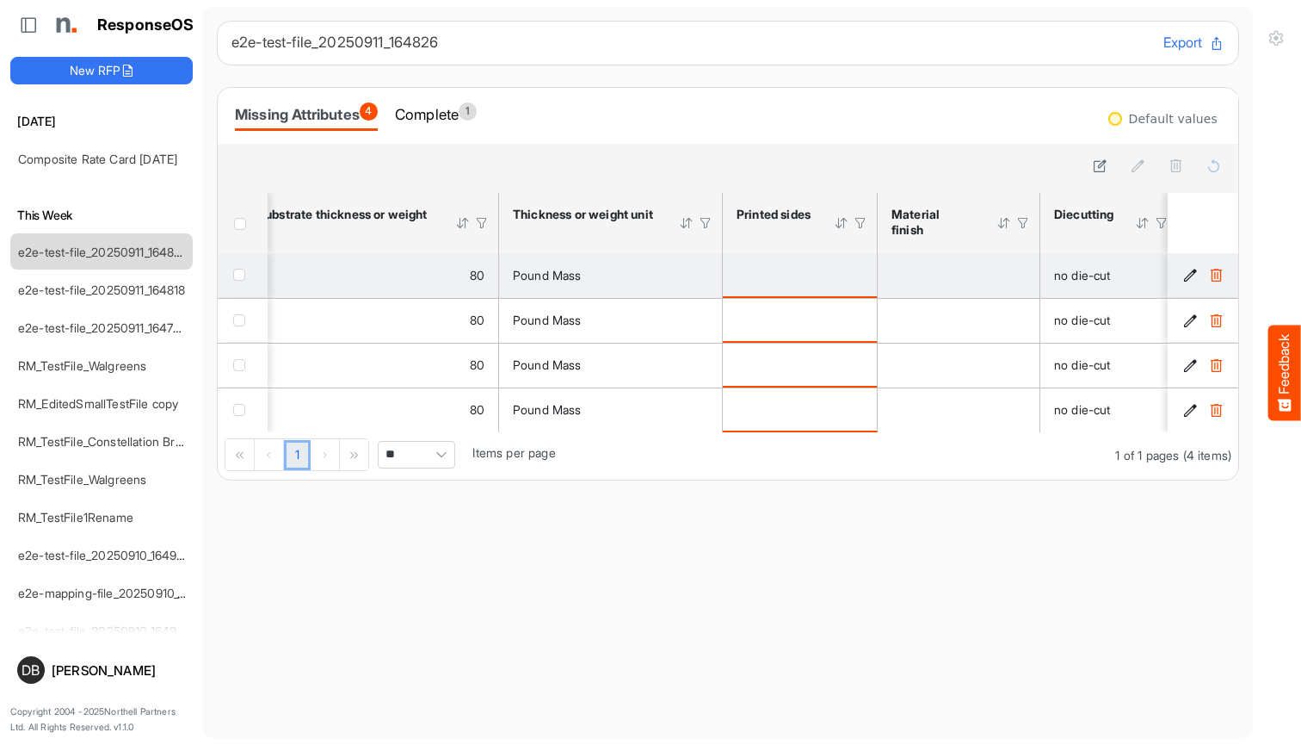
click at [666, 285] on div "Pound Mass" at bounding box center [610, 275] width 195 height 19
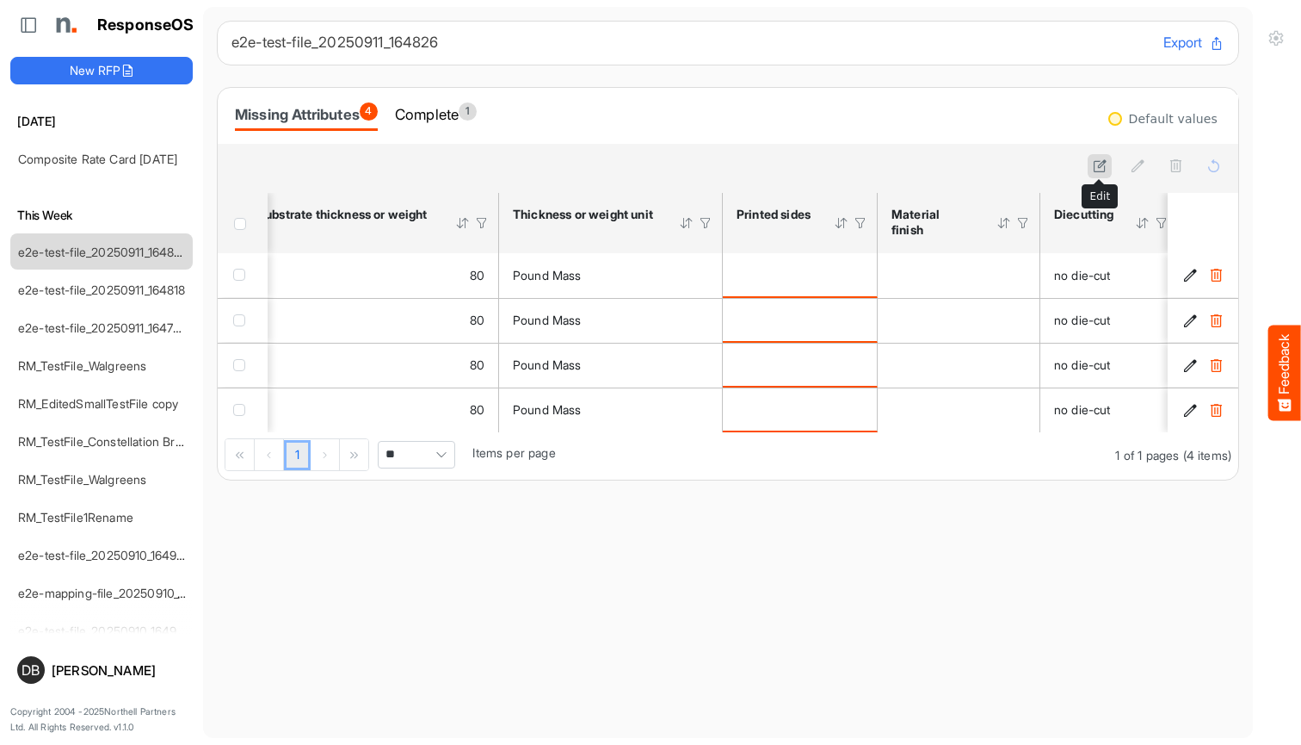
click at [1108, 168] on button at bounding box center [1100, 166] width 24 height 24
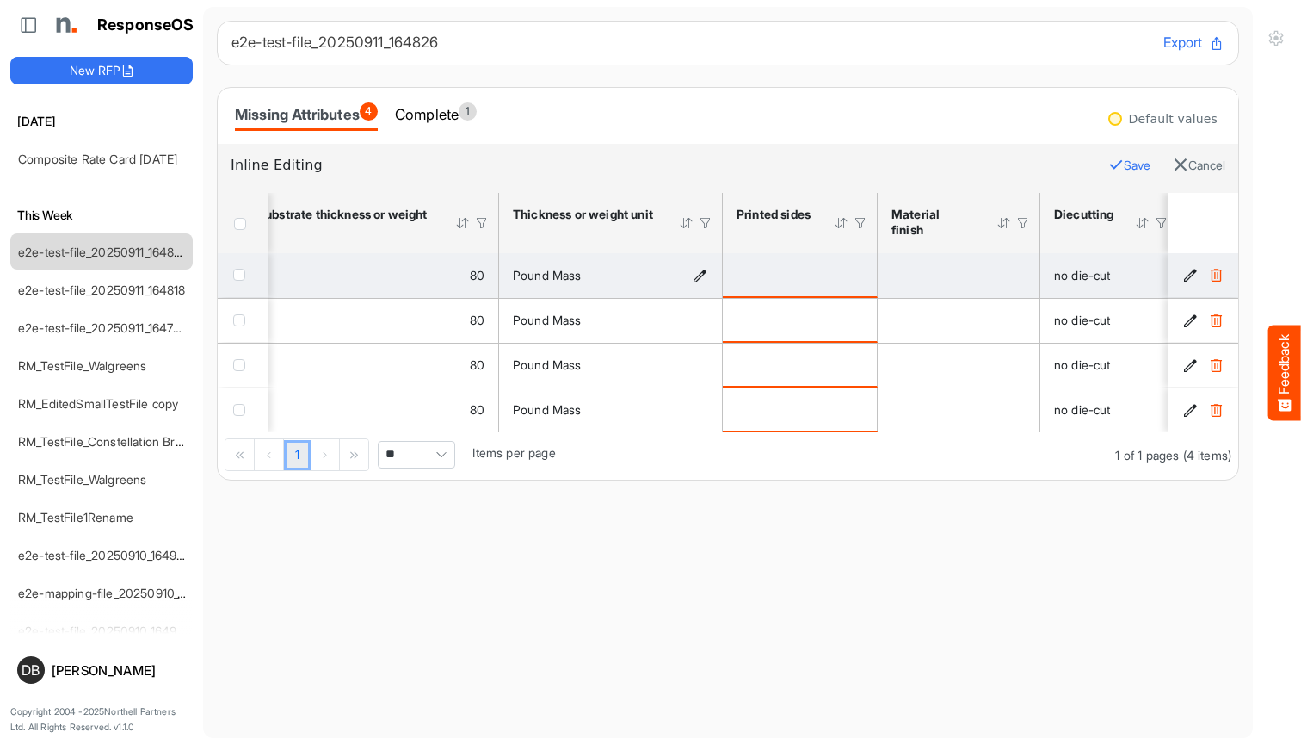
click at [701, 279] on icon "Pound Mass is template cell Column Header httpsnorthellcomontologiesmapping-rul…" at bounding box center [700, 275] width 15 height 15
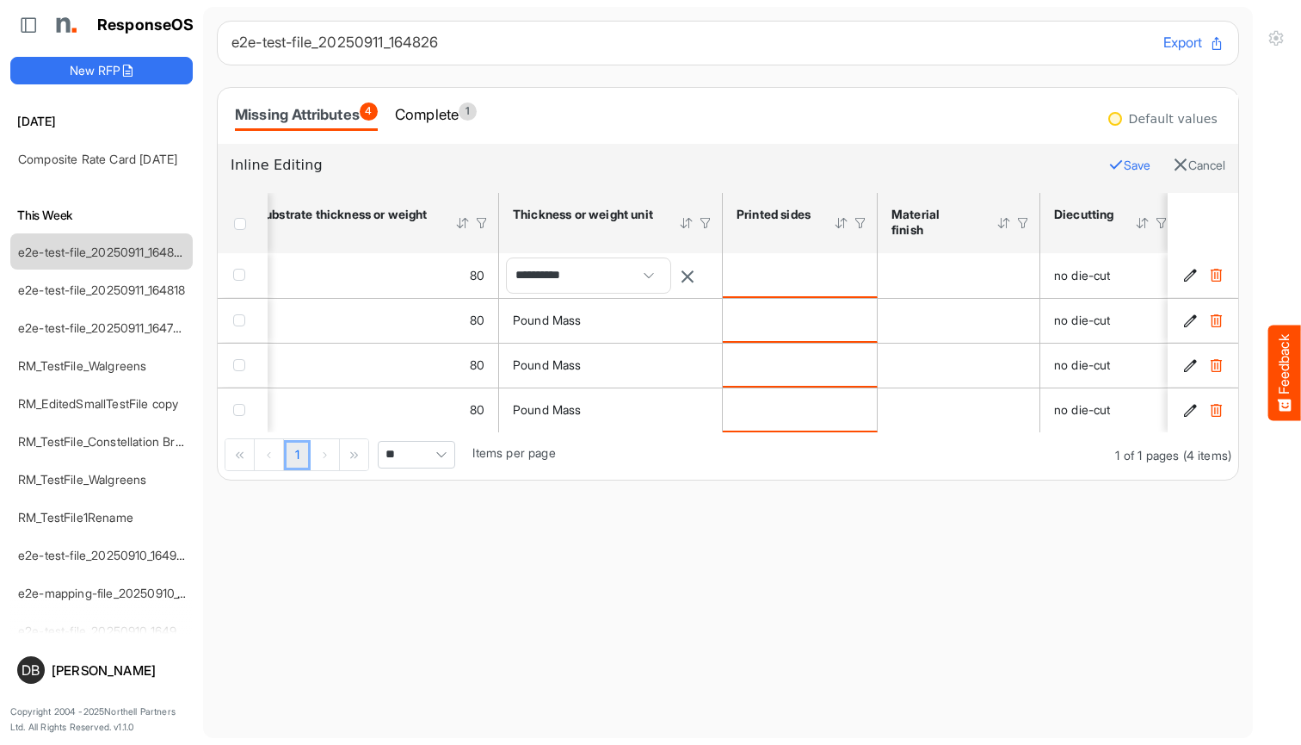
click at [654, 282] on span at bounding box center [649, 276] width 26 height 26
click at [769, 581] on main "e2e-test-file_20250911_164826 Export Missing Attributes 4 Complete 1 Default va…" at bounding box center [728, 372] width 1050 height 731
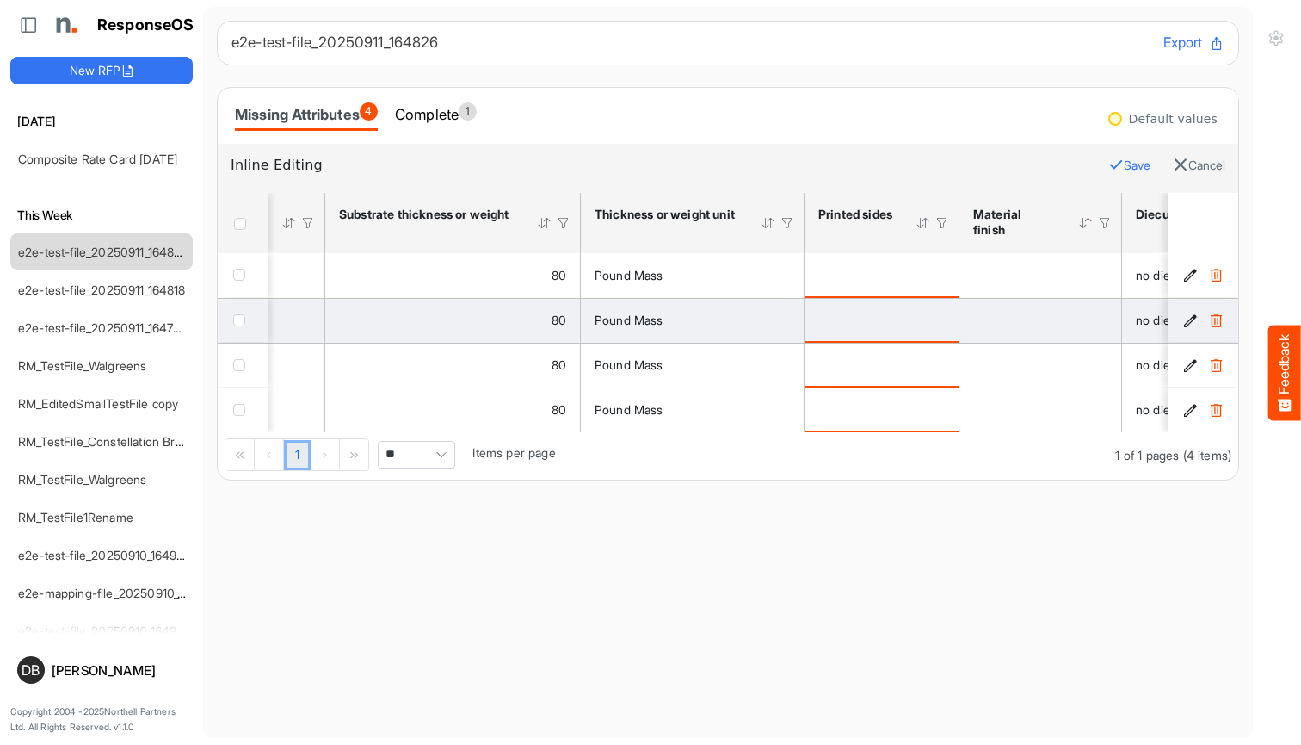
scroll to position [0, 812]
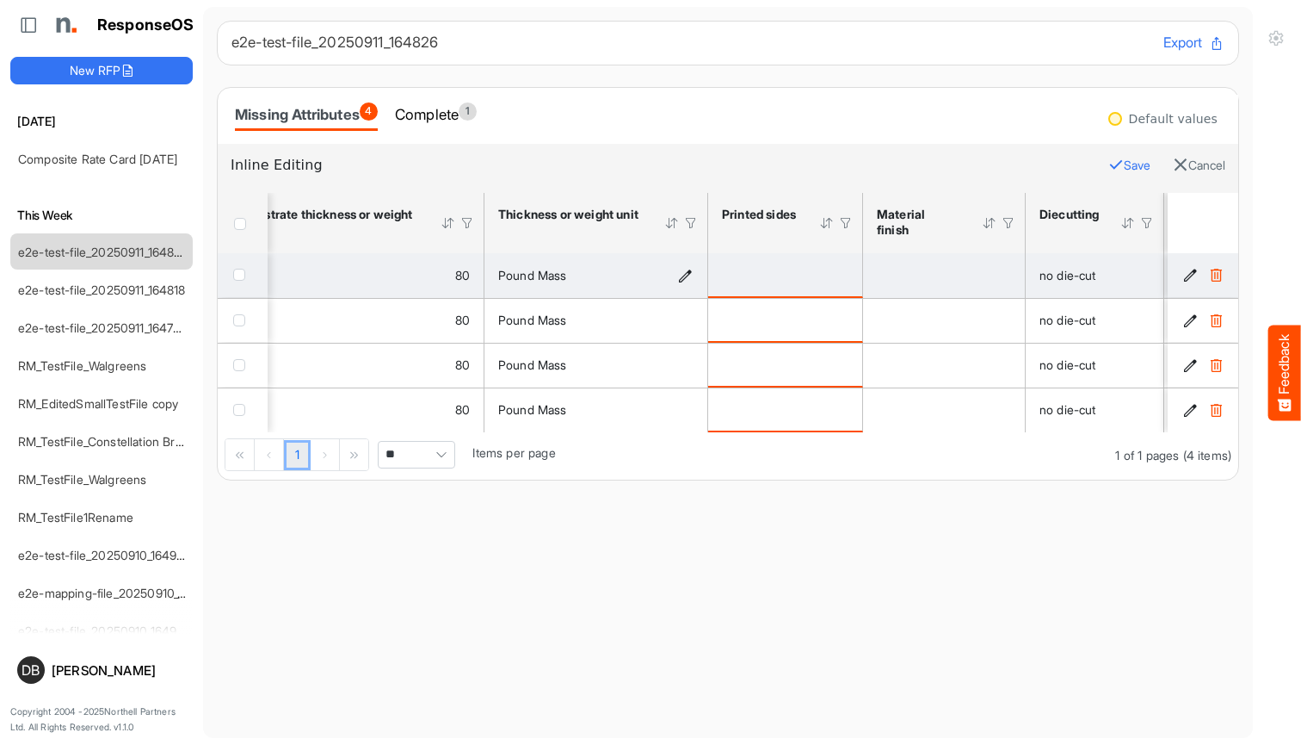
click at [687, 275] on icon "Pound Mass is template cell Column Header httpsnorthellcomontologiesmapping-rul…" at bounding box center [685, 275] width 15 height 15
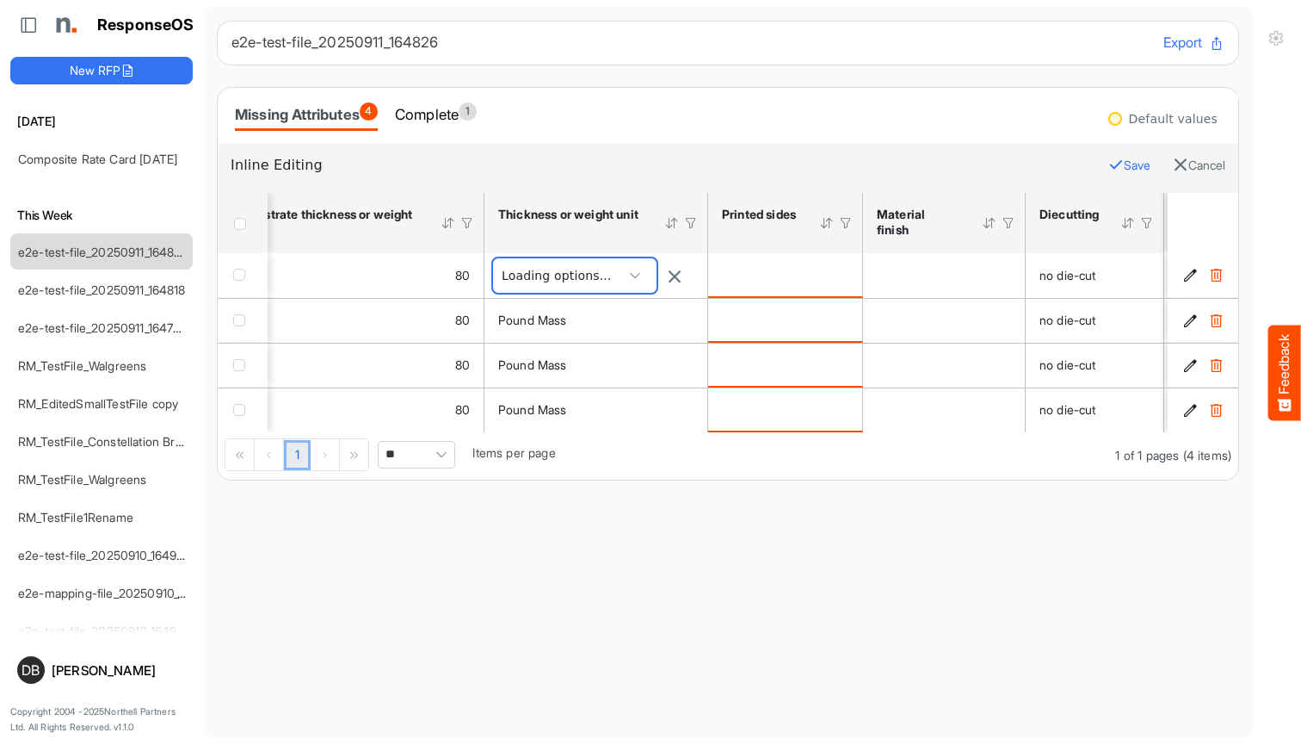
click at [642, 278] on span at bounding box center [635, 276] width 26 height 26
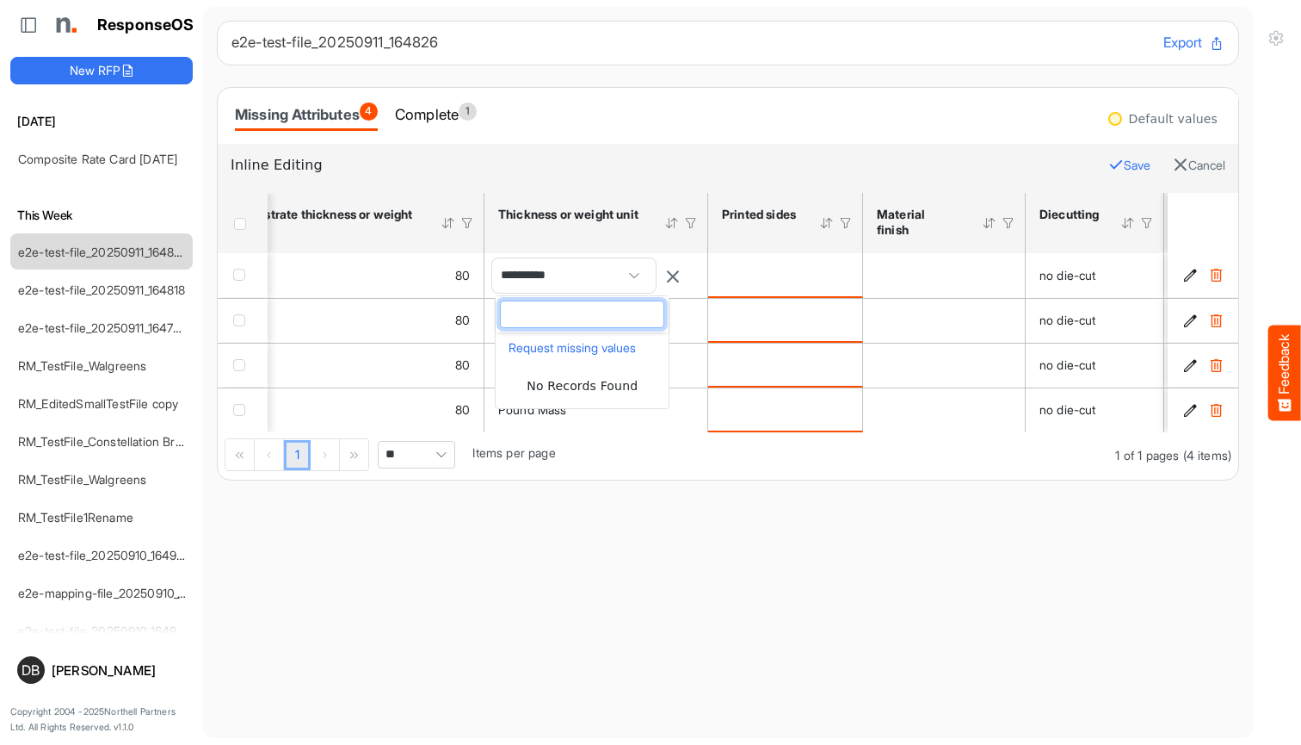
click at [681, 268] on div at bounding box center [672, 275] width 15 height 19
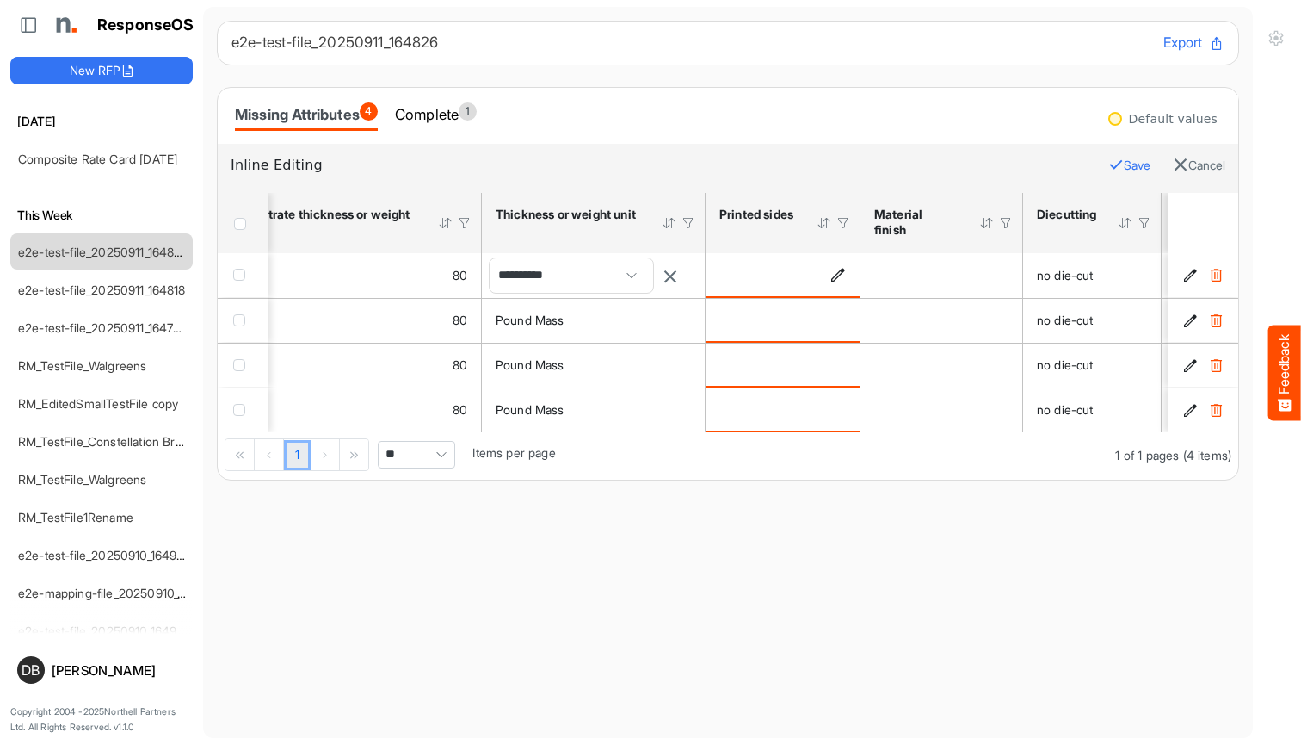
scroll to position [0, 974]
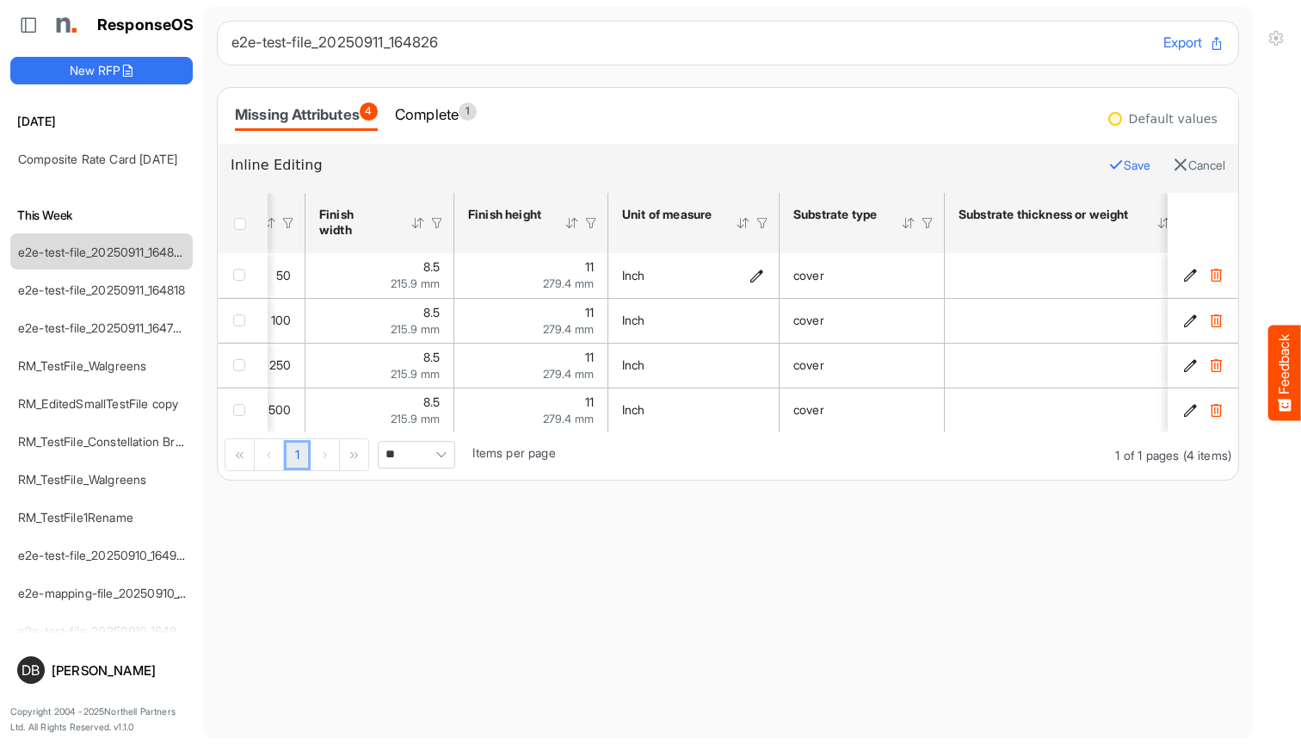
click at [754, 276] on icon "Inch is template cell Column Header httpsnorthellcomontologiesmapping-rulesmeas…" at bounding box center [757, 275] width 15 height 15
click at [727, 275] on span at bounding box center [719, 276] width 26 height 26
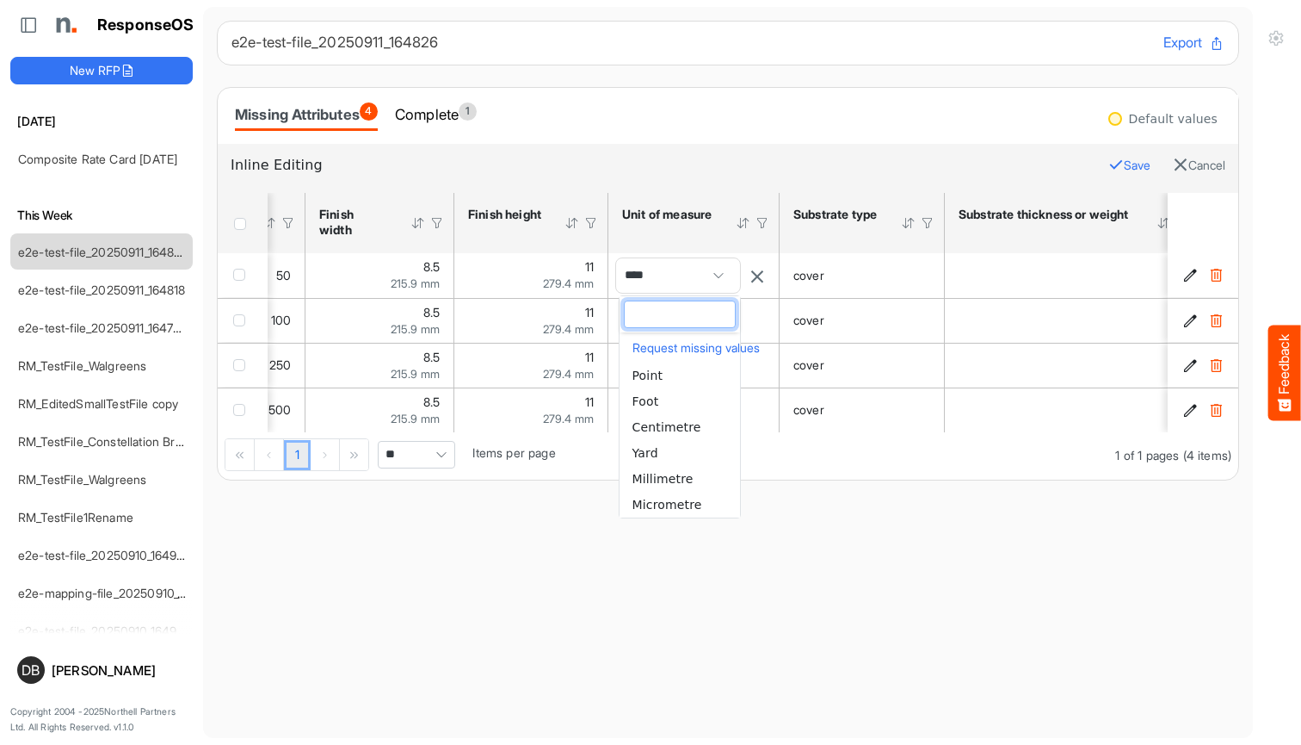
click at [825, 161] on h6 "Inline Editing" at bounding box center [663, 165] width 865 height 22
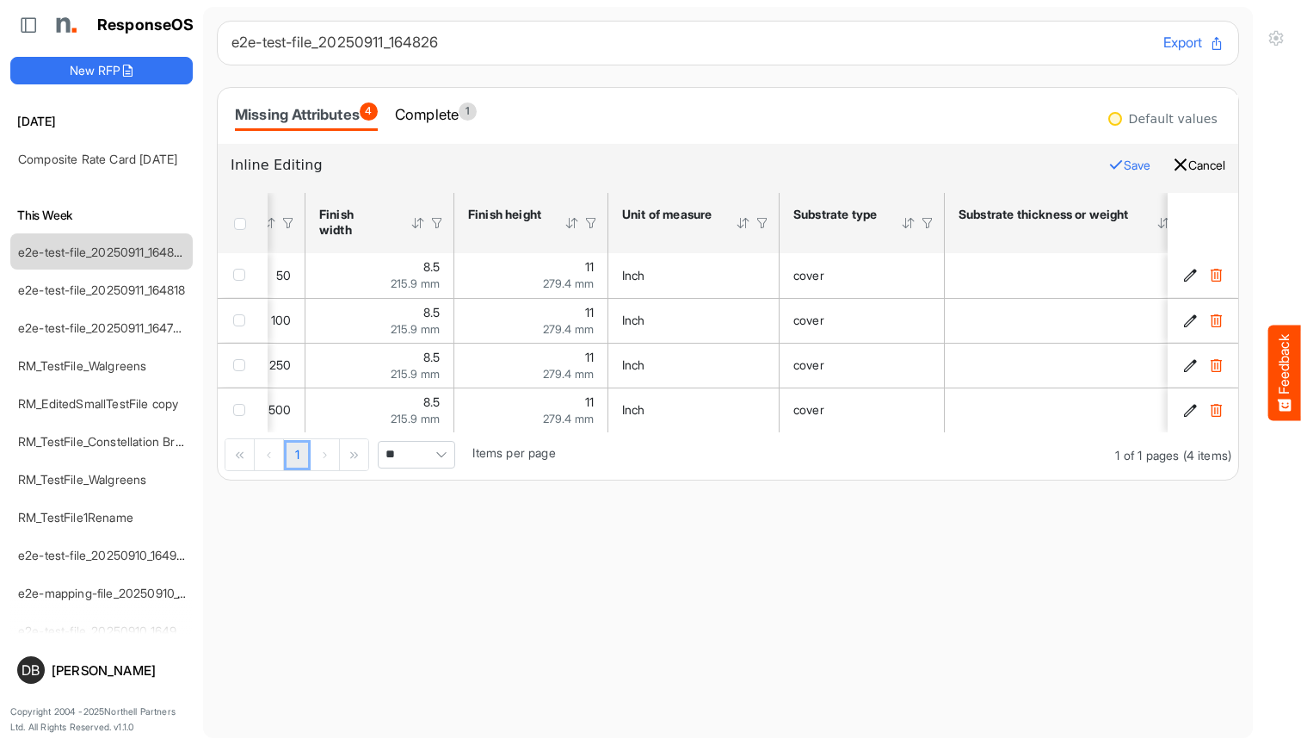
click at [1173, 165] on icon "button" at bounding box center [1180, 164] width 15 height 15
